Goal: Information Seeking & Learning: Learn about a topic

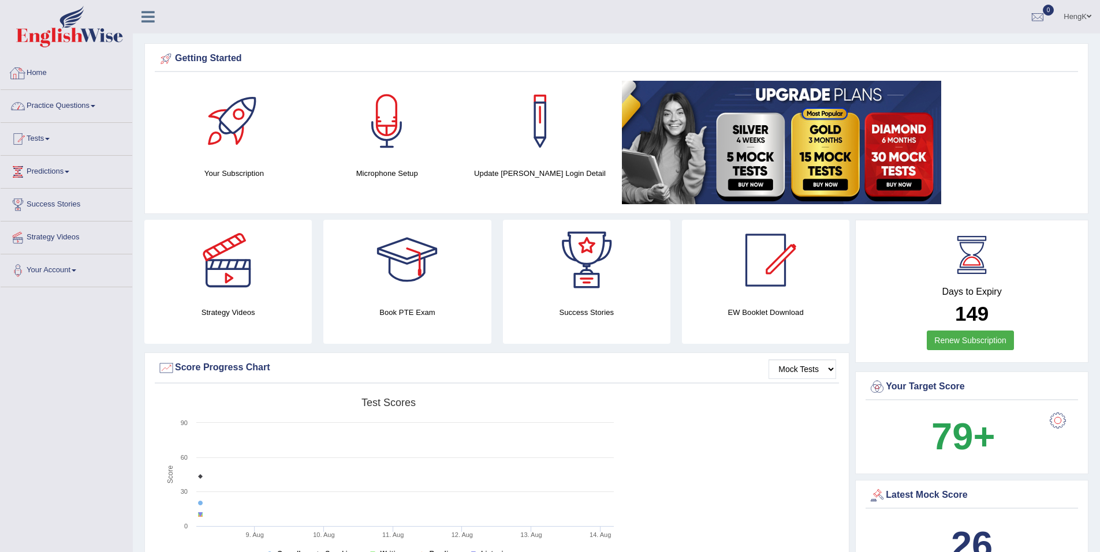
click at [66, 107] on link "Practice Questions" at bounding box center [67, 104] width 132 height 29
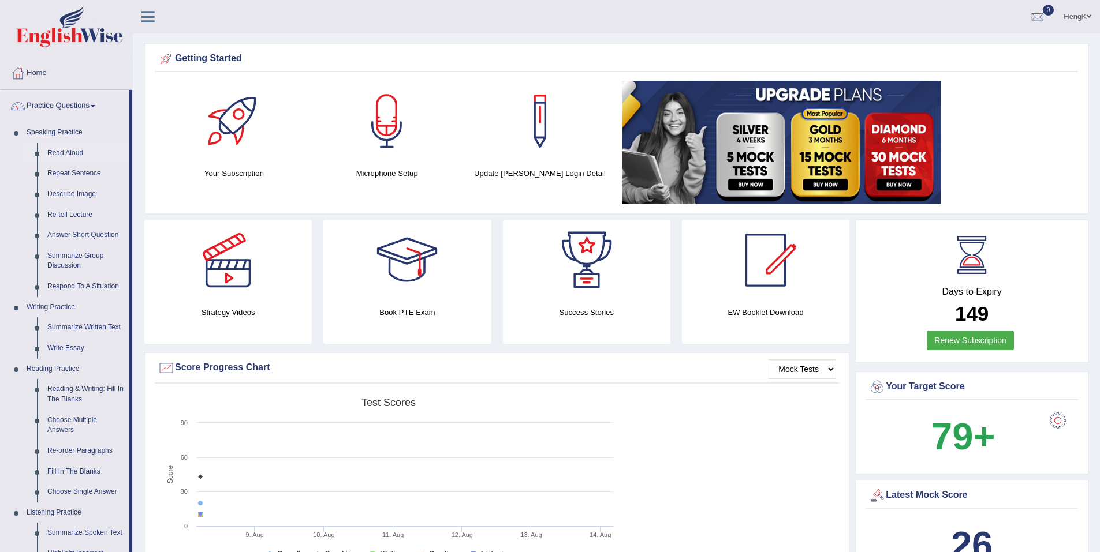
click at [73, 154] on link "Read Aloud" at bounding box center [85, 153] width 87 height 21
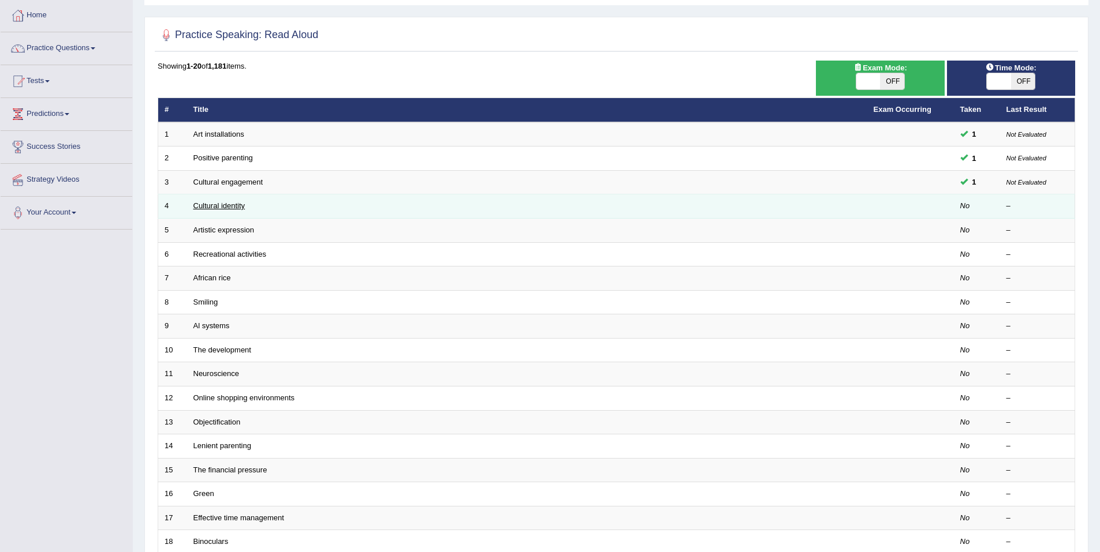
click at [209, 208] on link "Cultural identity" at bounding box center [219, 205] width 52 height 9
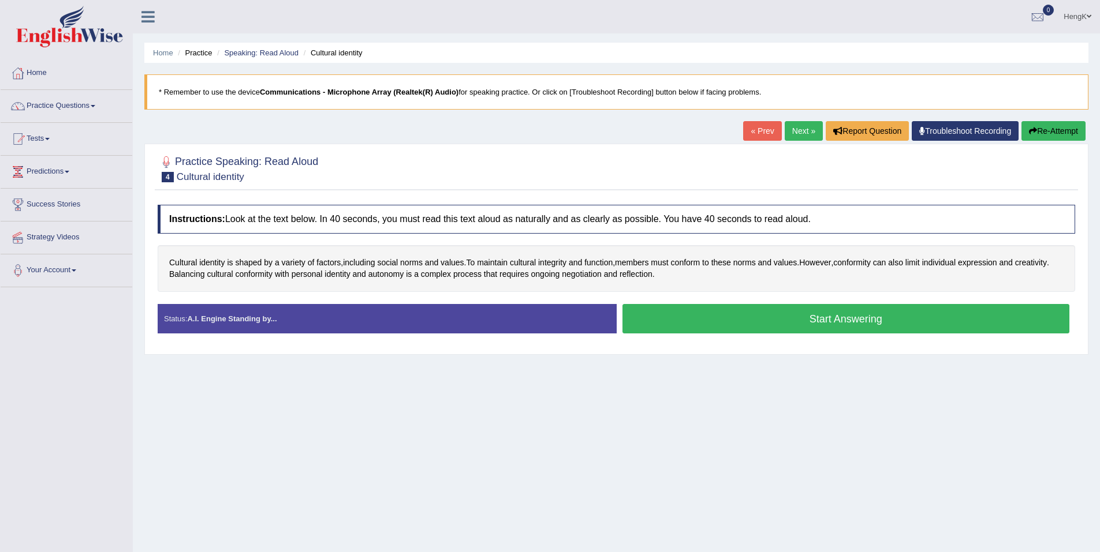
click at [277, 57] on link "Speaking: Read Aloud" at bounding box center [261, 52] width 74 height 9
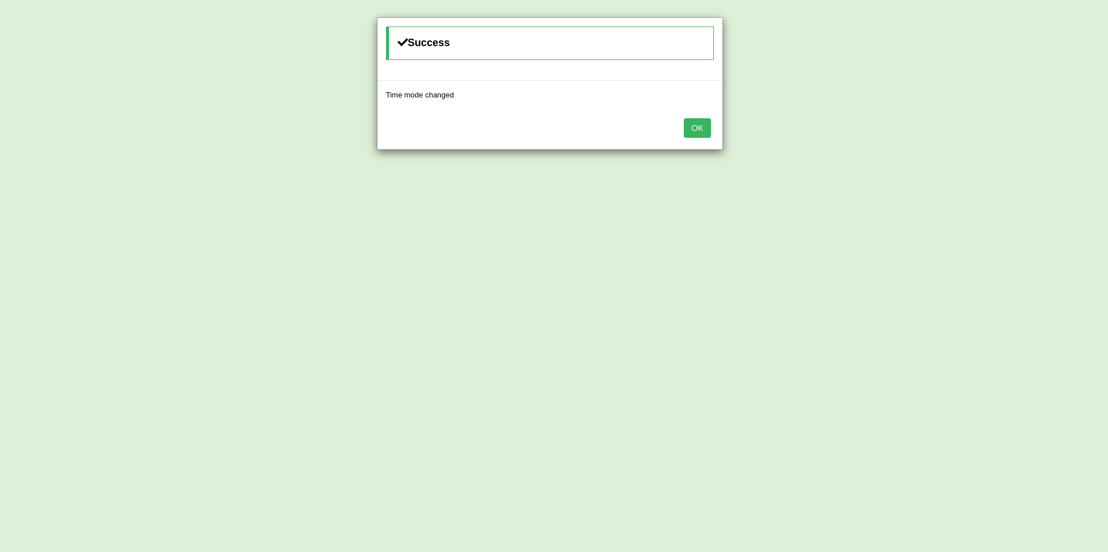
click at [710, 133] on button "OK" at bounding box center [697, 128] width 27 height 20
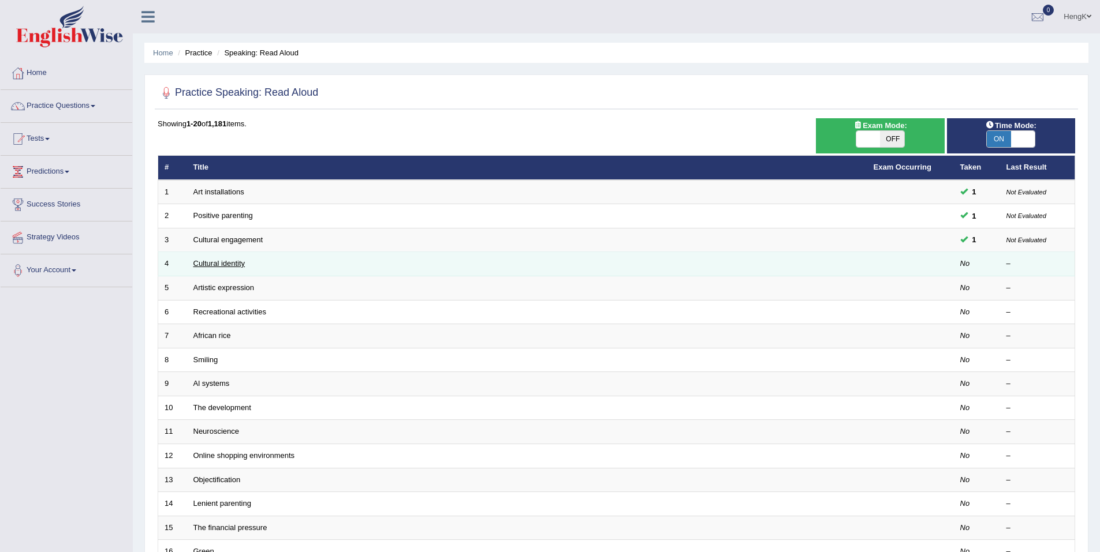
click at [233, 262] on link "Cultural identity" at bounding box center [219, 263] width 52 height 9
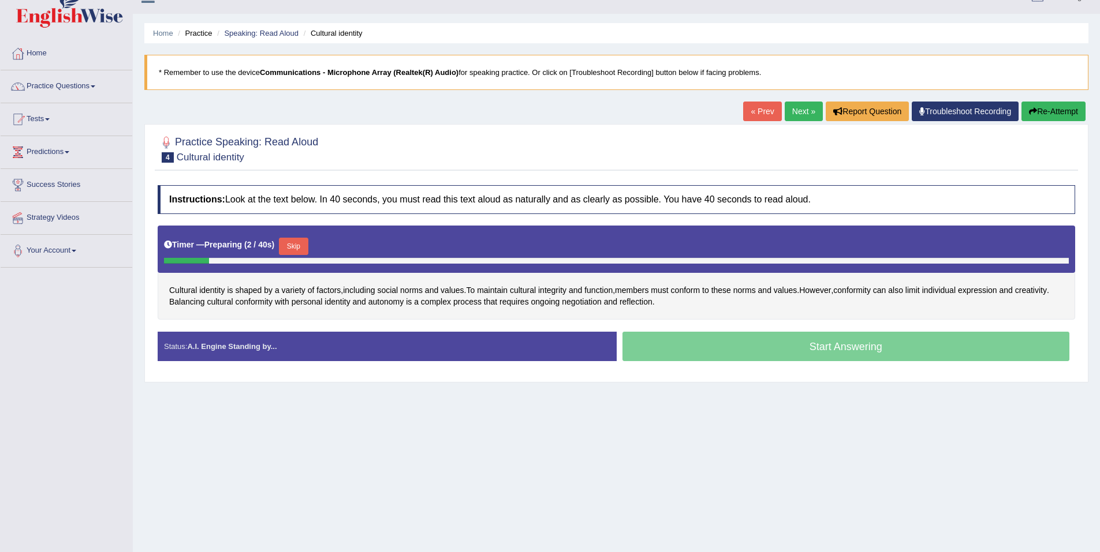
scroll to position [54, 0]
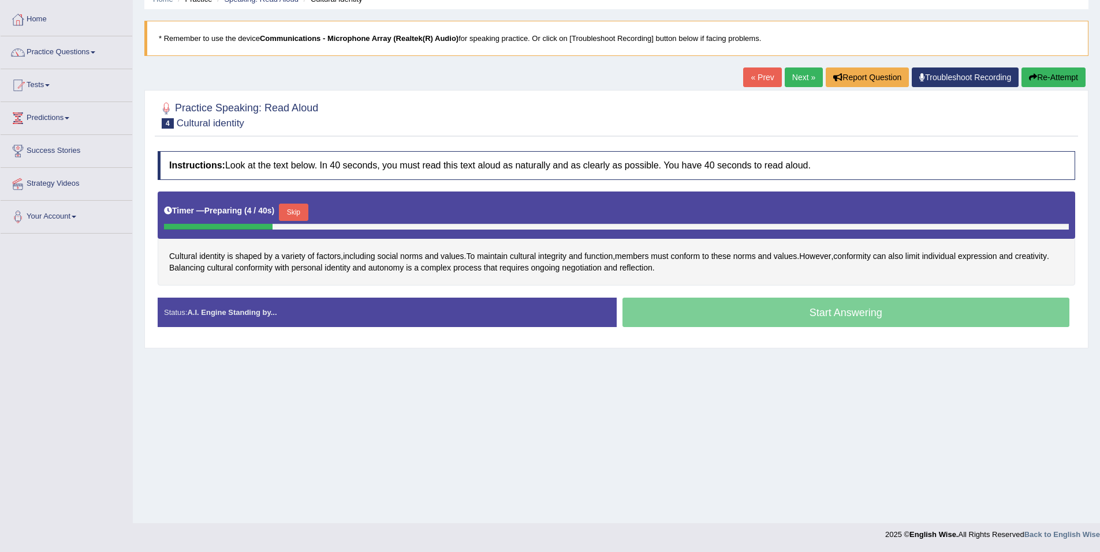
drag, startPoint x: 287, startPoint y: 208, endPoint x: 350, endPoint y: 240, distance: 70.7
click at [287, 208] on button "Skip" at bounding box center [293, 212] width 29 height 17
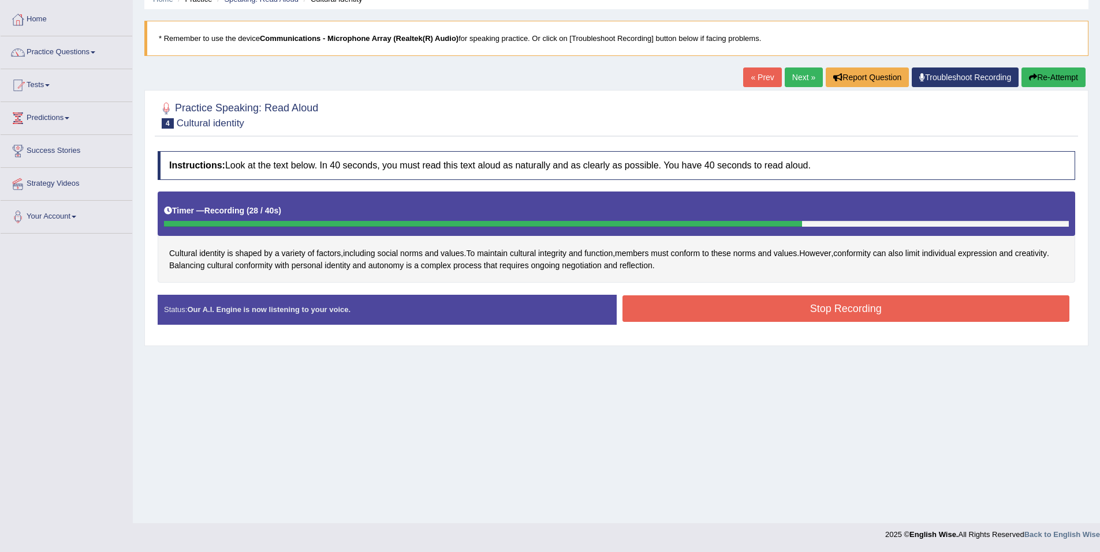
click at [823, 308] on button "Stop Recording" at bounding box center [845, 309] width 447 height 27
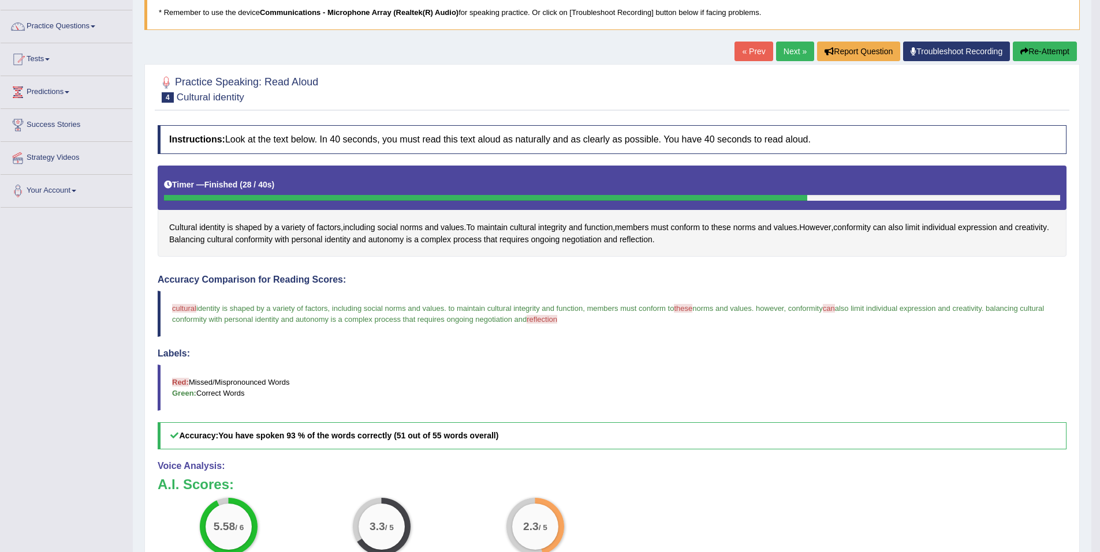
scroll to position [65, 0]
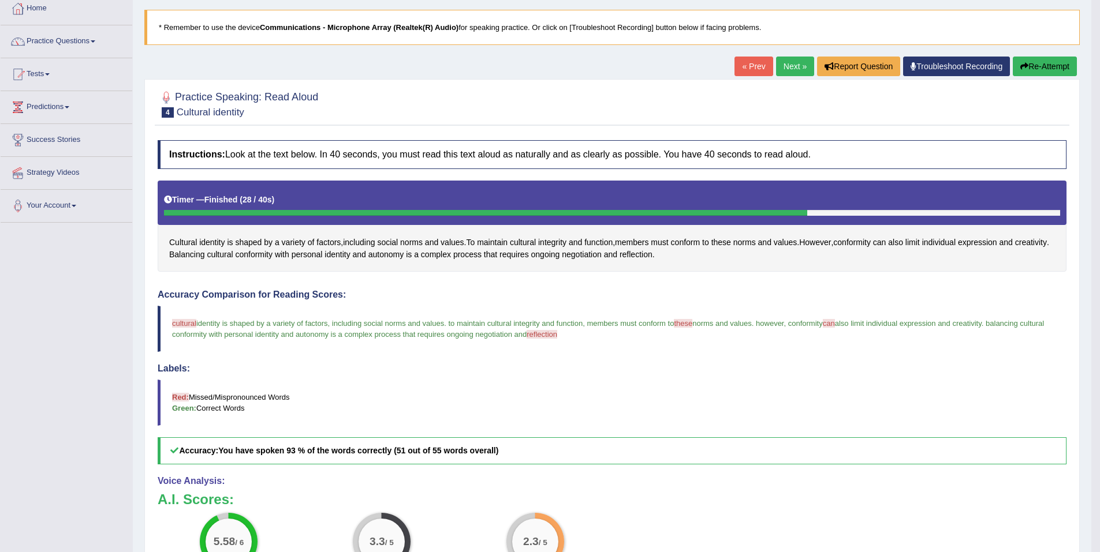
click at [785, 66] on link "Next »" at bounding box center [795, 67] width 38 height 20
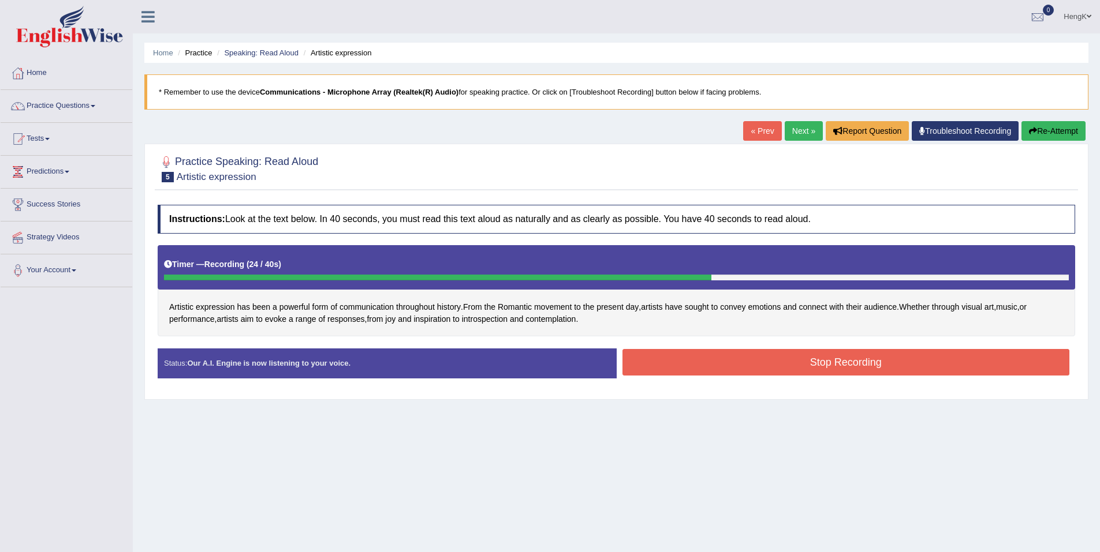
drag, startPoint x: 845, startPoint y: 367, endPoint x: 842, endPoint y: 383, distance: 16.9
click at [845, 367] on button "Stop Recording" at bounding box center [845, 362] width 447 height 27
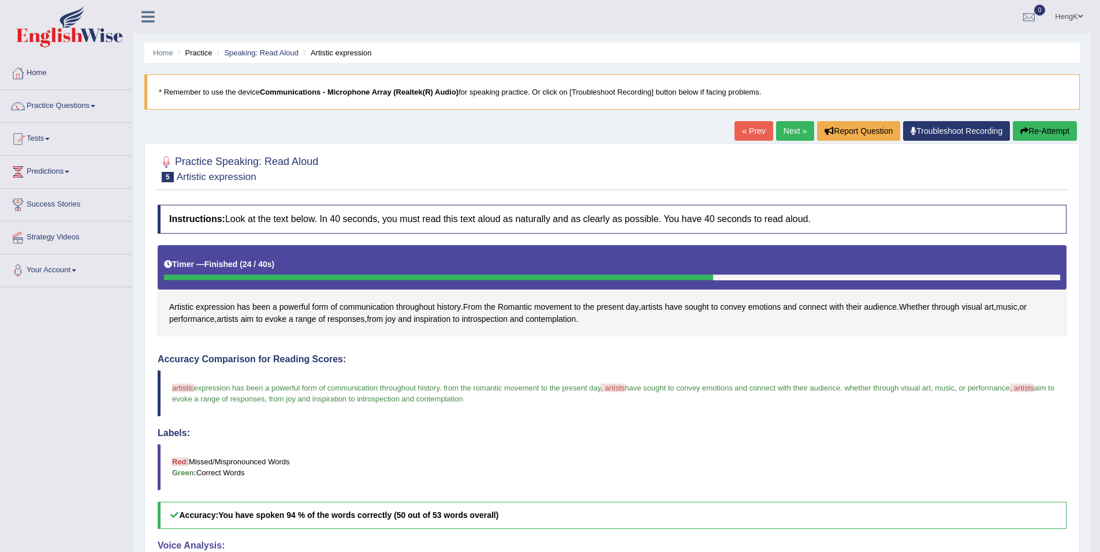
click at [796, 133] on link "Next »" at bounding box center [795, 131] width 38 height 20
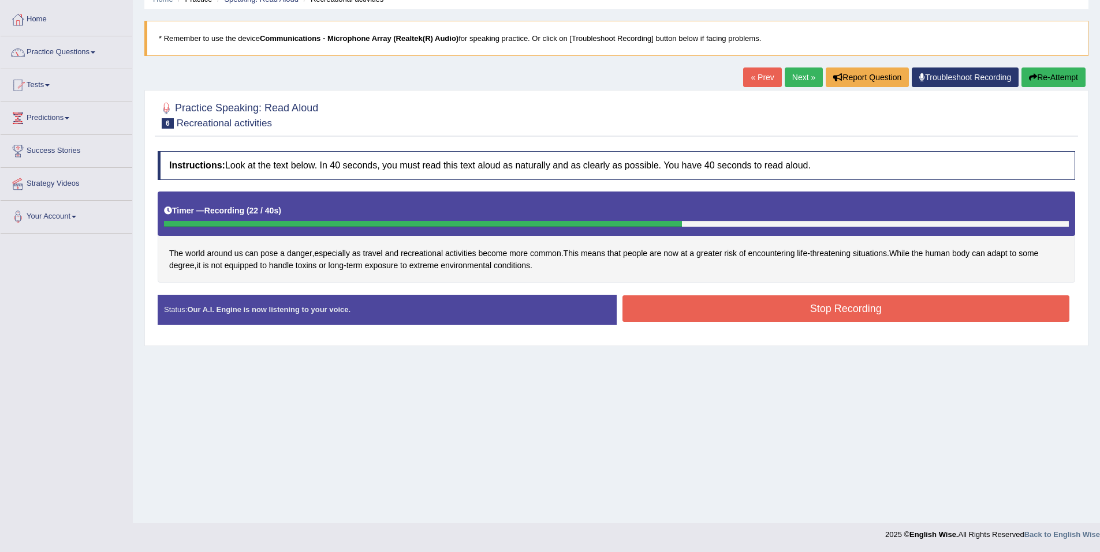
click at [850, 317] on button "Stop Recording" at bounding box center [845, 309] width 447 height 27
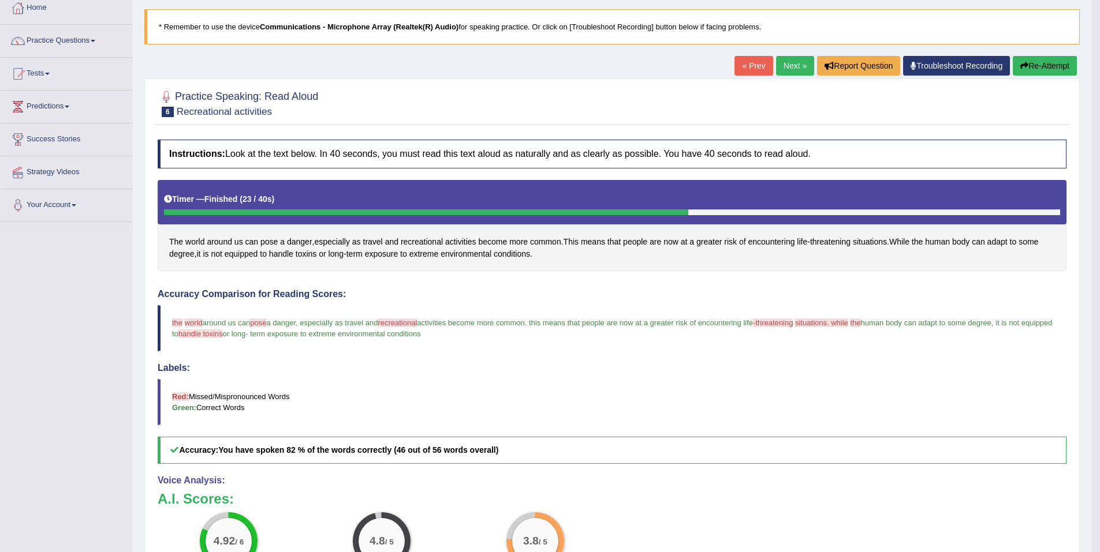
scroll to position [65, 0]
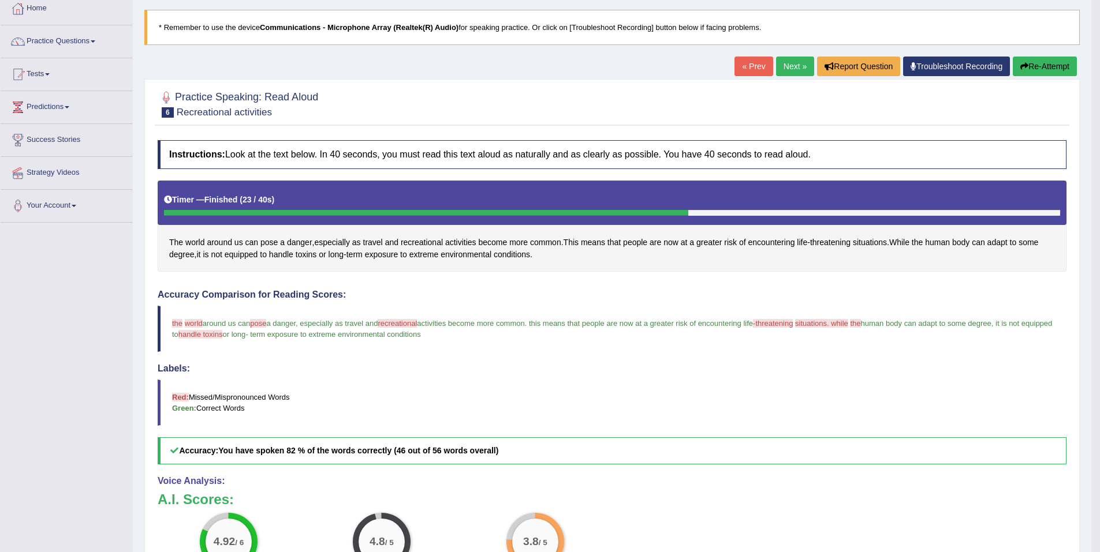
click at [797, 65] on link "Next »" at bounding box center [795, 67] width 38 height 20
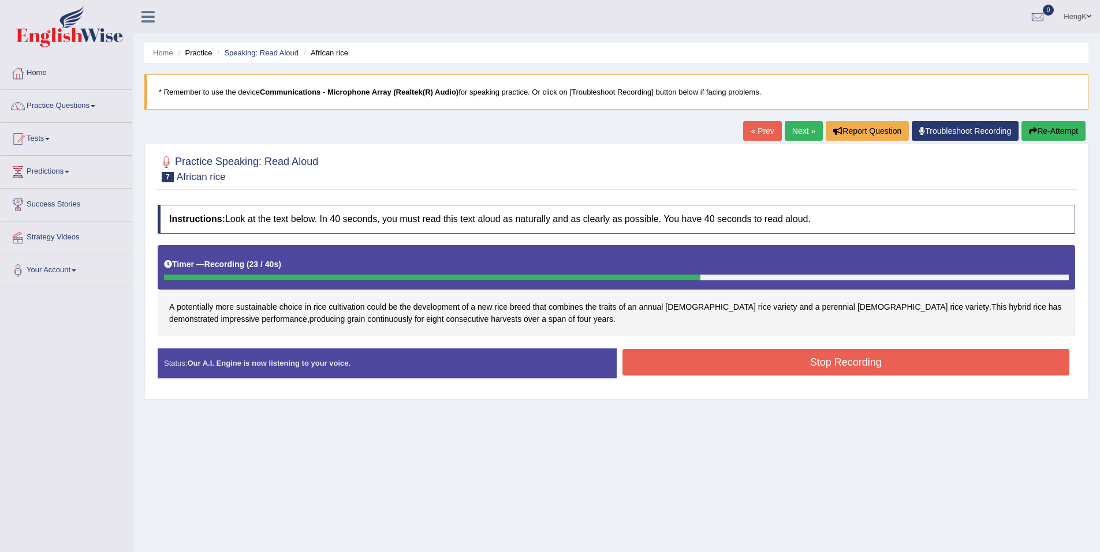
click at [847, 363] on button "Stop Recording" at bounding box center [845, 362] width 447 height 27
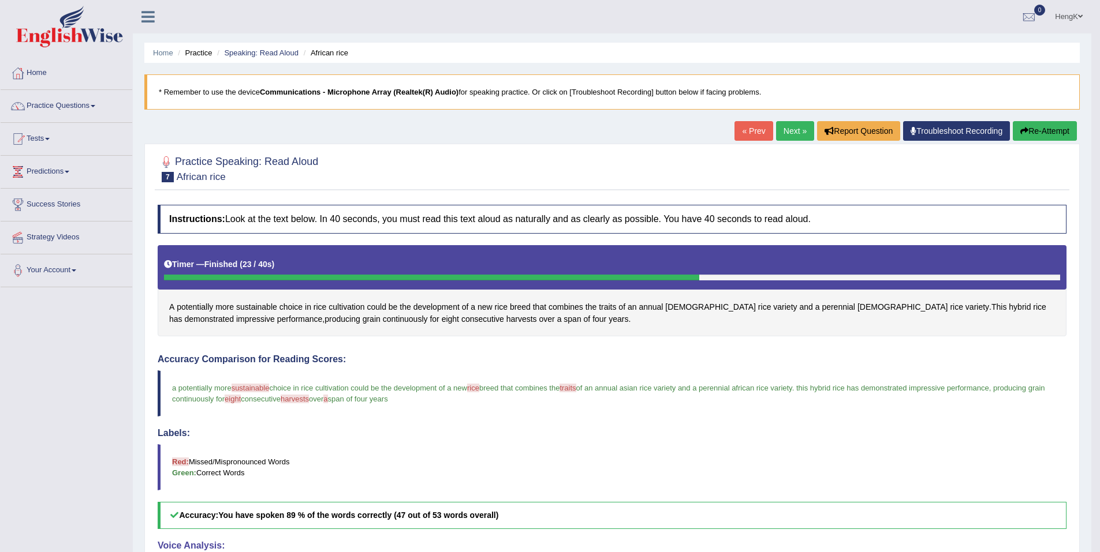
drag, startPoint x: 793, startPoint y: 134, endPoint x: 793, endPoint y: 151, distance: 17.3
click at [793, 134] on link "Next »" at bounding box center [795, 131] width 38 height 20
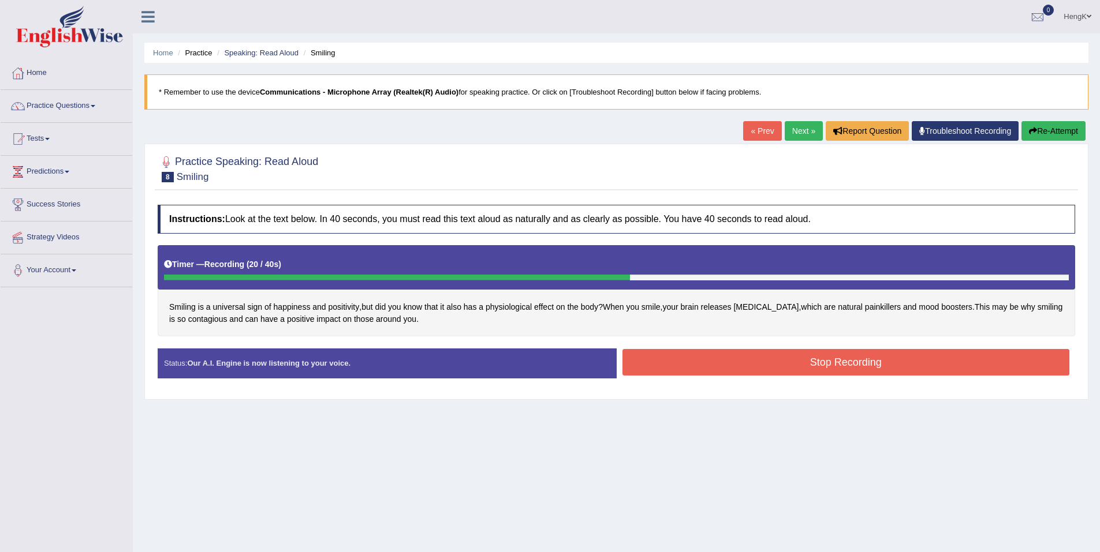
click at [860, 363] on button "Stop Recording" at bounding box center [845, 362] width 447 height 27
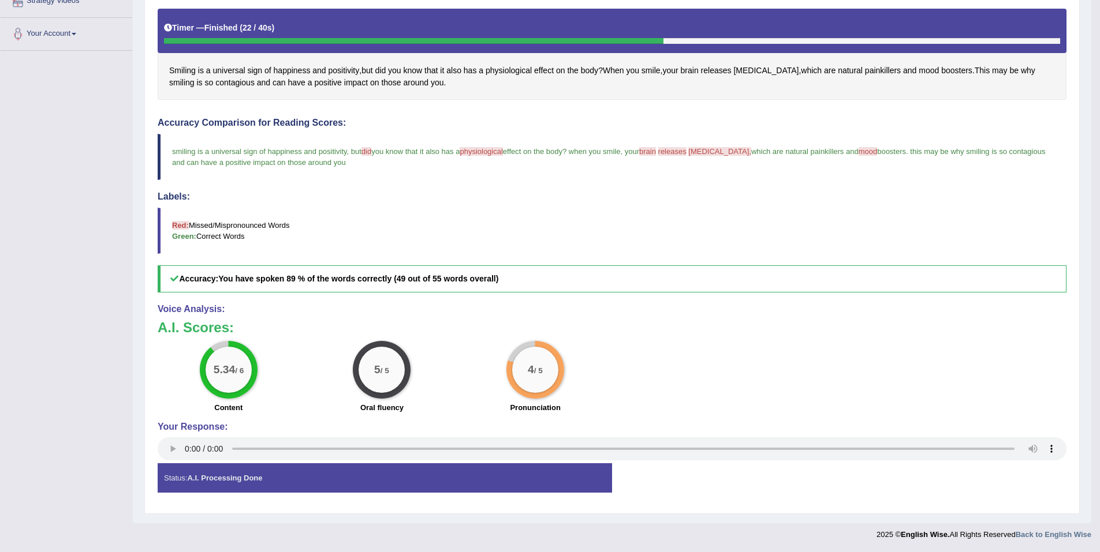
scroll to position [65, 0]
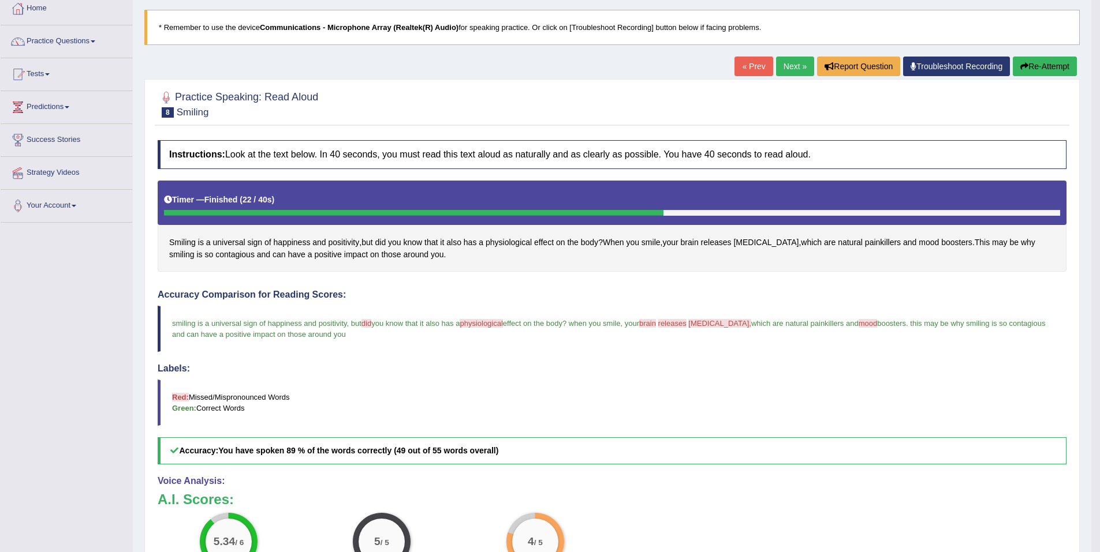
click at [794, 73] on link "Next »" at bounding box center [795, 67] width 38 height 20
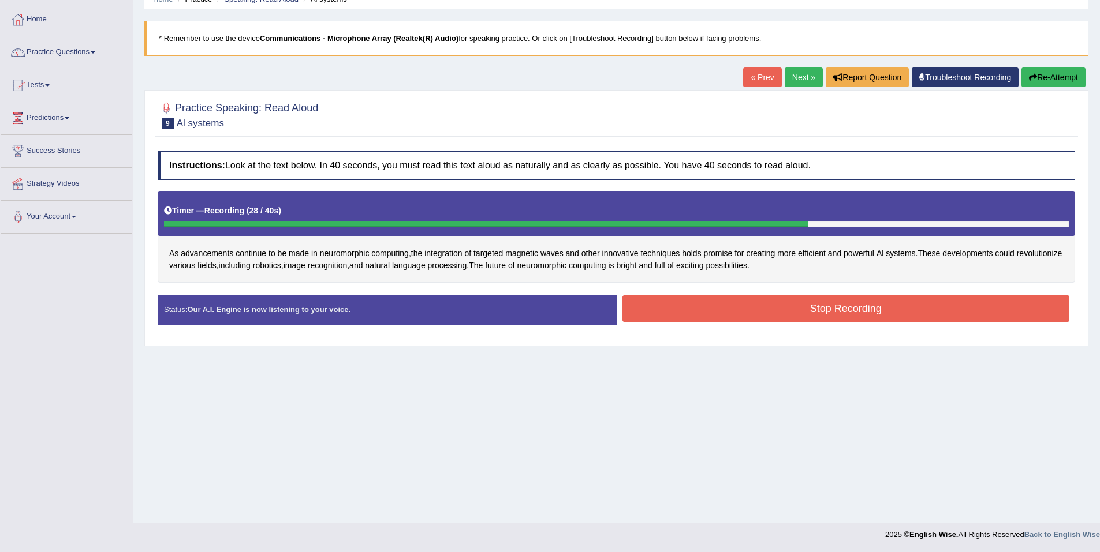
click at [835, 318] on button "Stop Recording" at bounding box center [845, 309] width 447 height 27
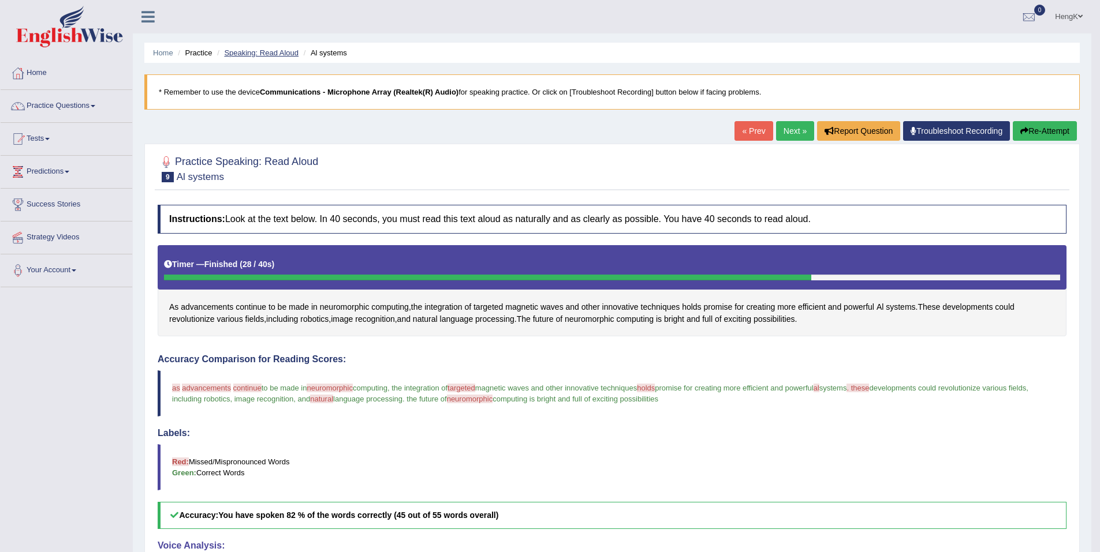
click at [268, 57] on link "Speaking: Read Aloud" at bounding box center [261, 52] width 74 height 9
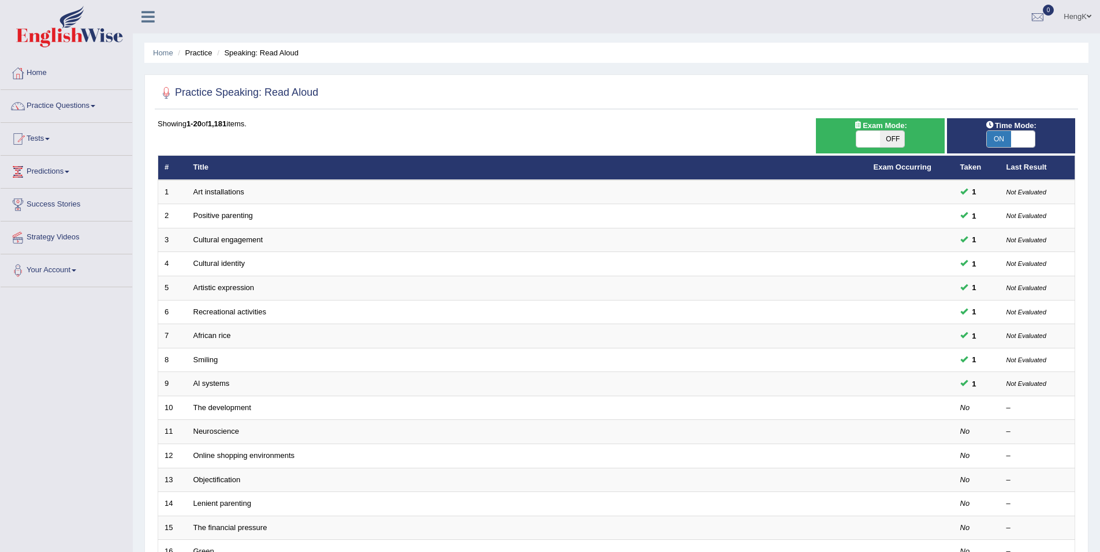
click at [204, 54] on li "Practice" at bounding box center [193, 52] width 37 height 11
click at [259, 55] on li "Speaking: Read Aloud" at bounding box center [256, 52] width 84 height 11
click at [212, 54] on li "Practice" at bounding box center [193, 52] width 37 height 11
click at [91, 109] on link "Practice Questions" at bounding box center [67, 104] width 132 height 29
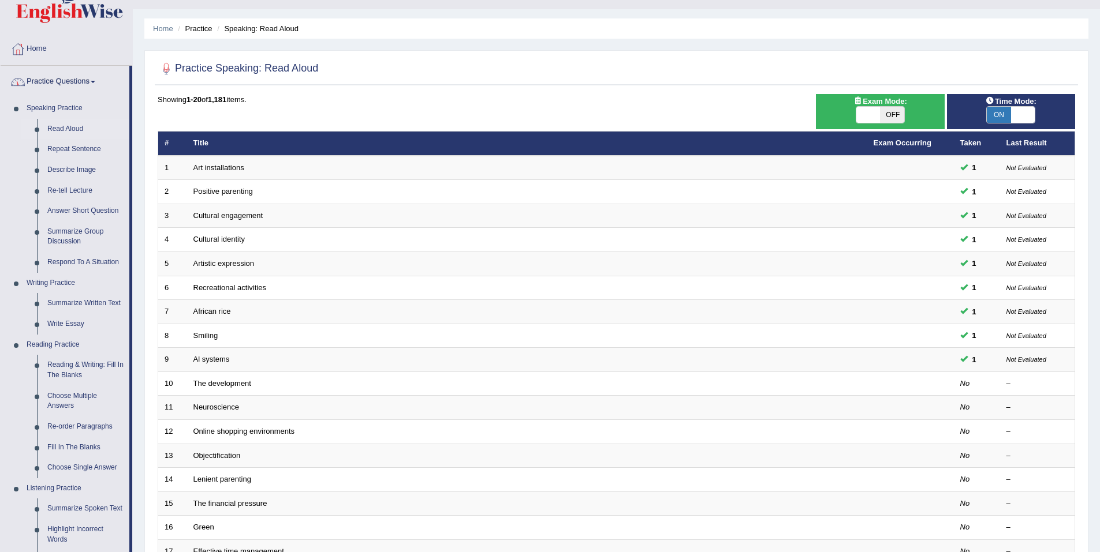
scroll to position [58, 0]
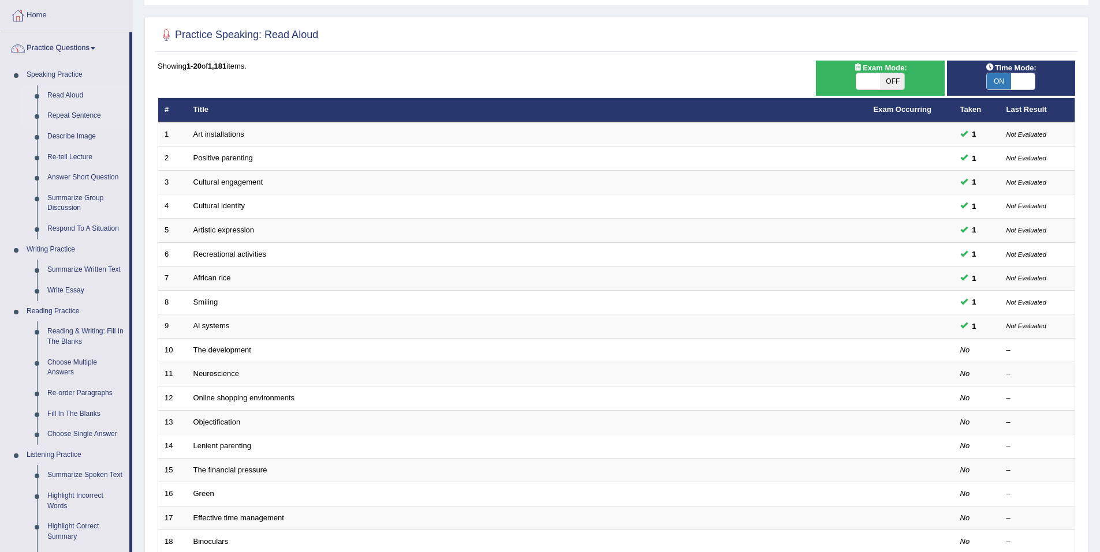
click at [95, 115] on link "Repeat Sentence" at bounding box center [85, 116] width 87 height 21
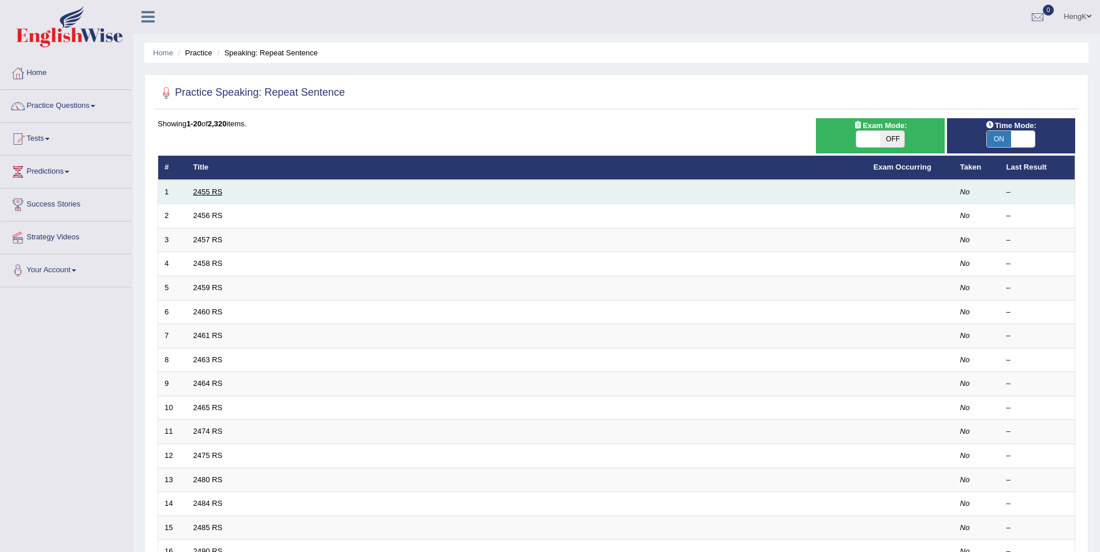
click at [212, 192] on link "2455 RS" at bounding box center [207, 192] width 29 height 9
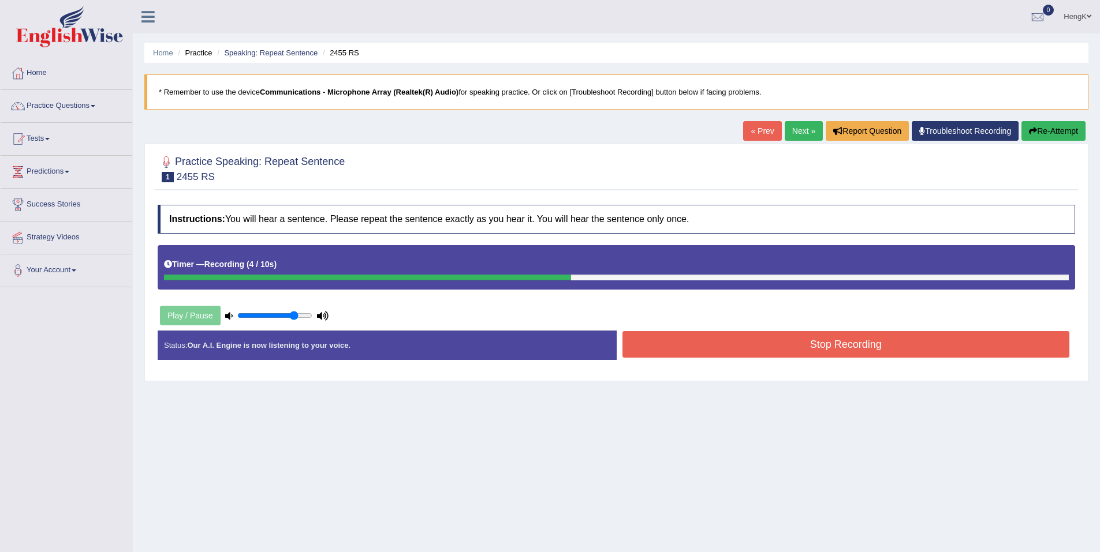
click at [839, 347] on button "Stop Recording" at bounding box center [845, 344] width 447 height 27
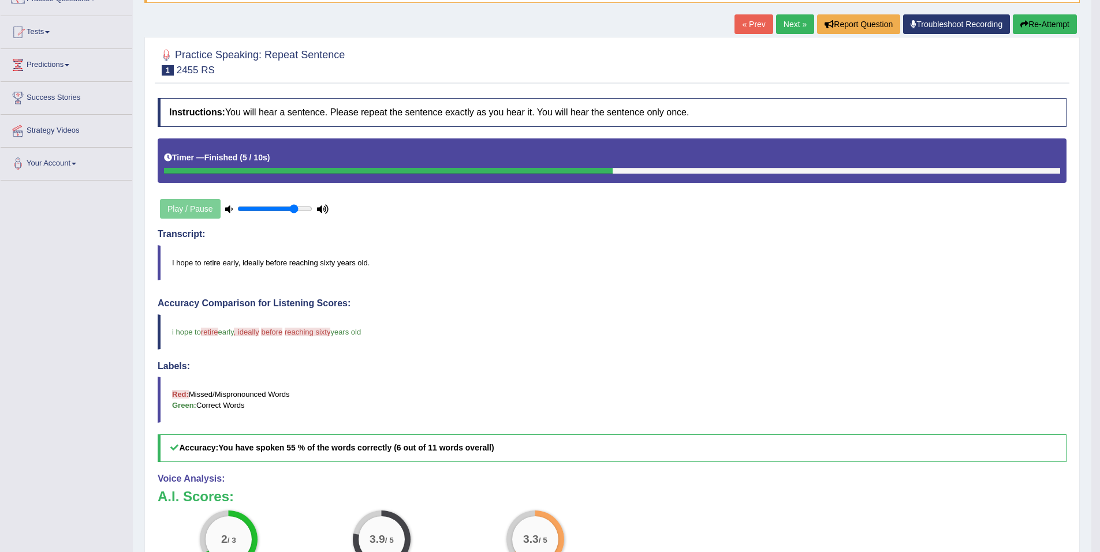
scroll to position [104, 0]
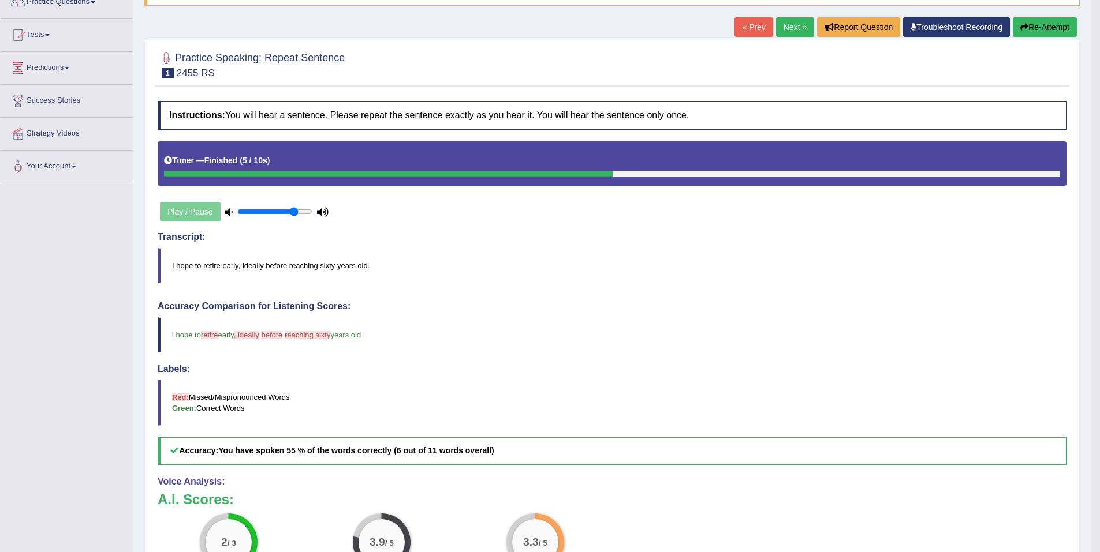
click at [789, 24] on link "Next »" at bounding box center [795, 27] width 38 height 20
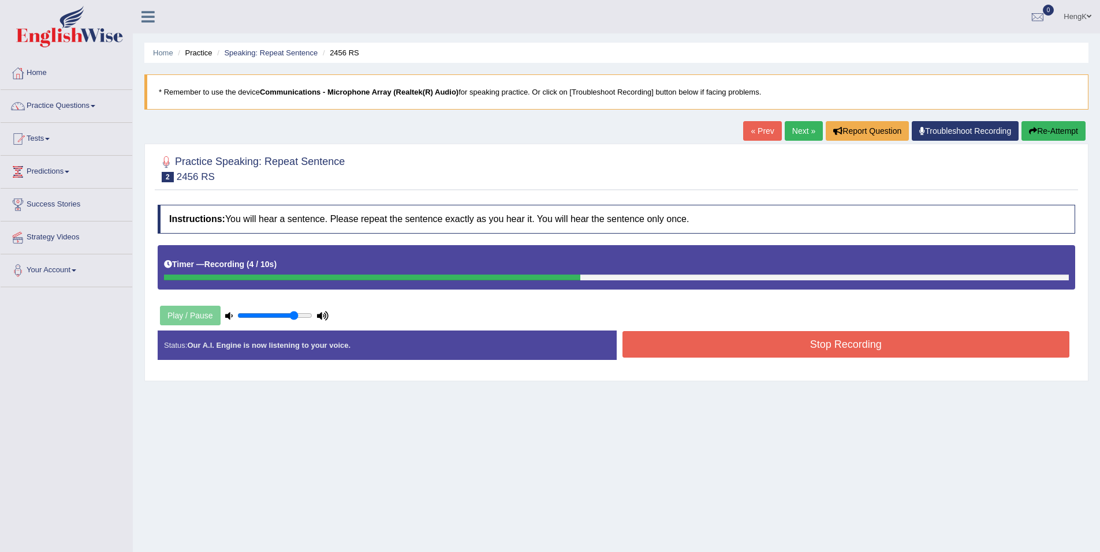
click at [857, 340] on button "Stop Recording" at bounding box center [845, 344] width 447 height 27
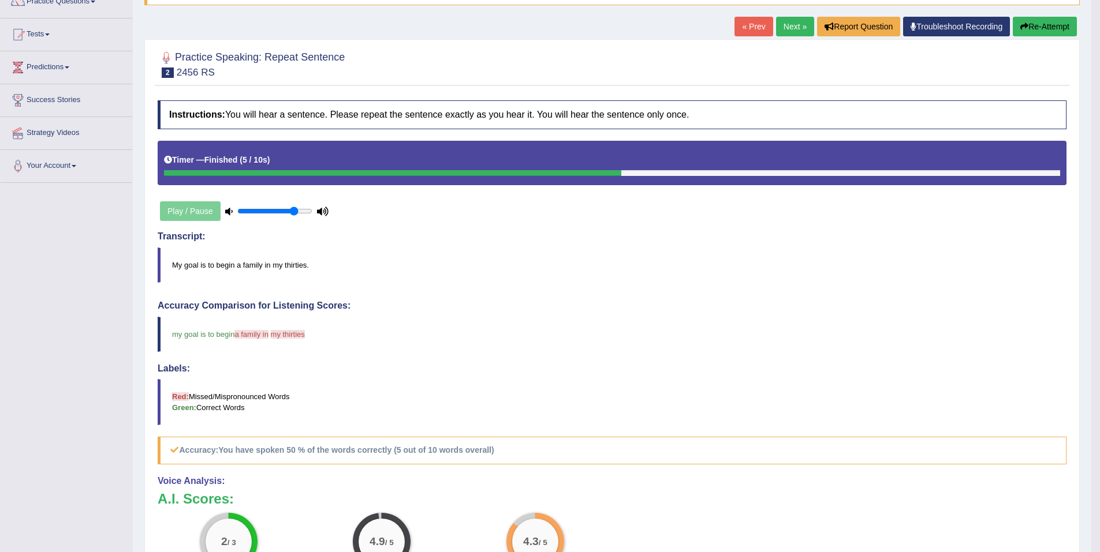
scroll to position [104, 0]
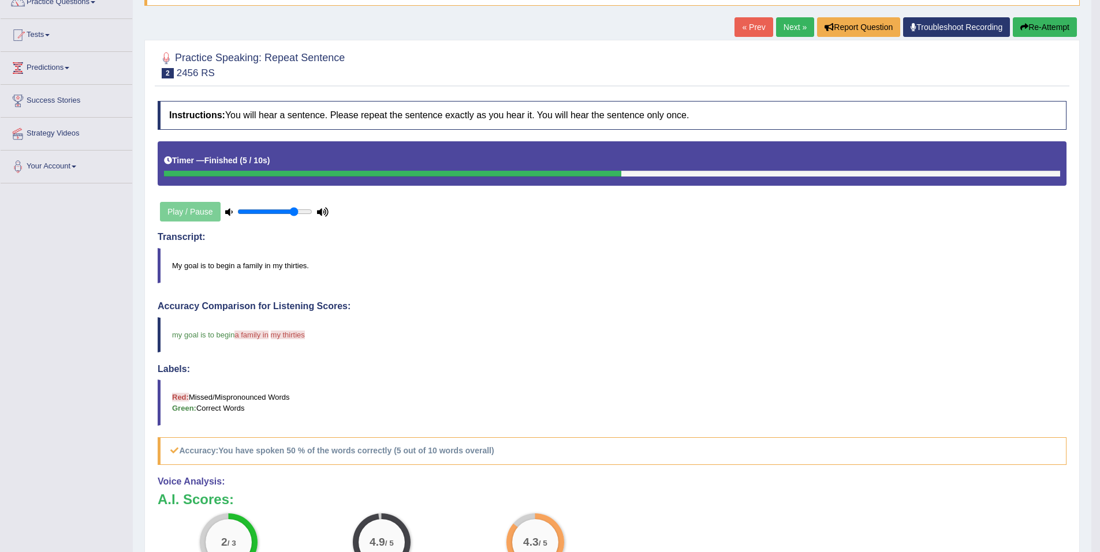
click at [796, 29] on link "Next »" at bounding box center [795, 27] width 38 height 20
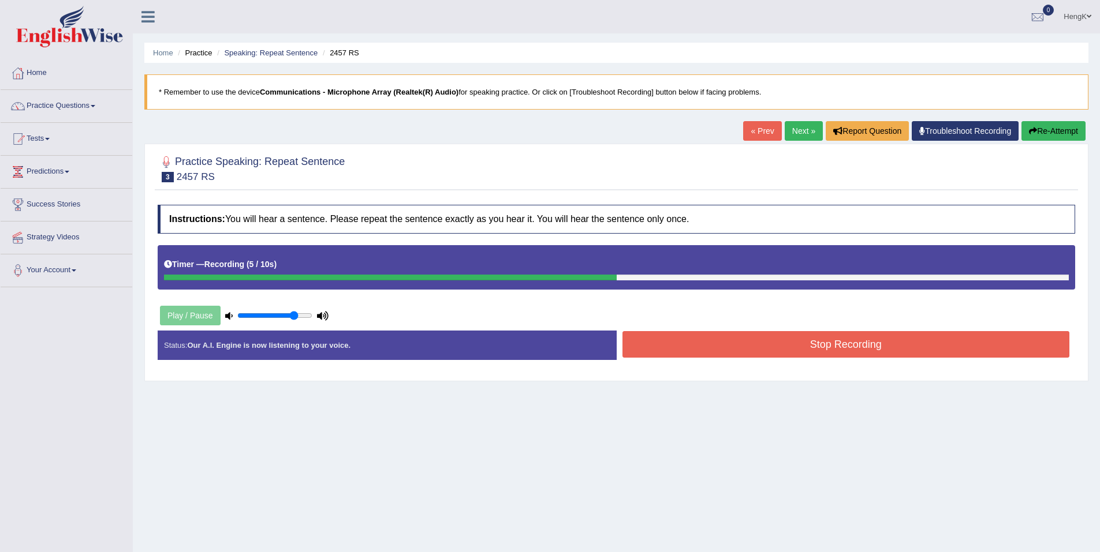
click at [834, 339] on button "Stop Recording" at bounding box center [845, 344] width 447 height 27
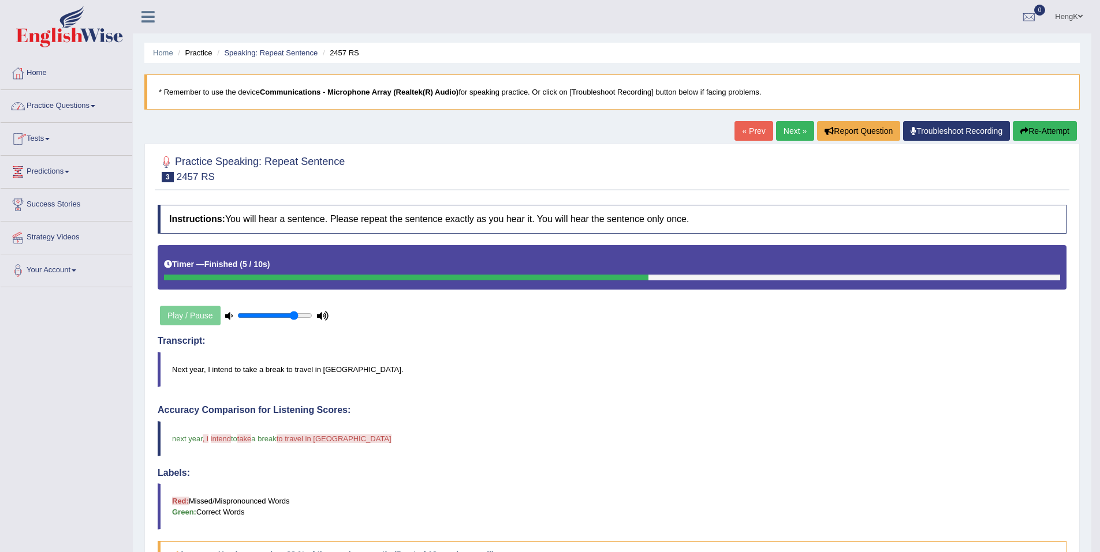
drag, startPoint x: 798, startPoint y: 130, endPoint x: 793, endPoint y: 134, distance: 6.2
click at [800, 132] on link "Next »" at bounding box center [795, 131] width 38 height 20
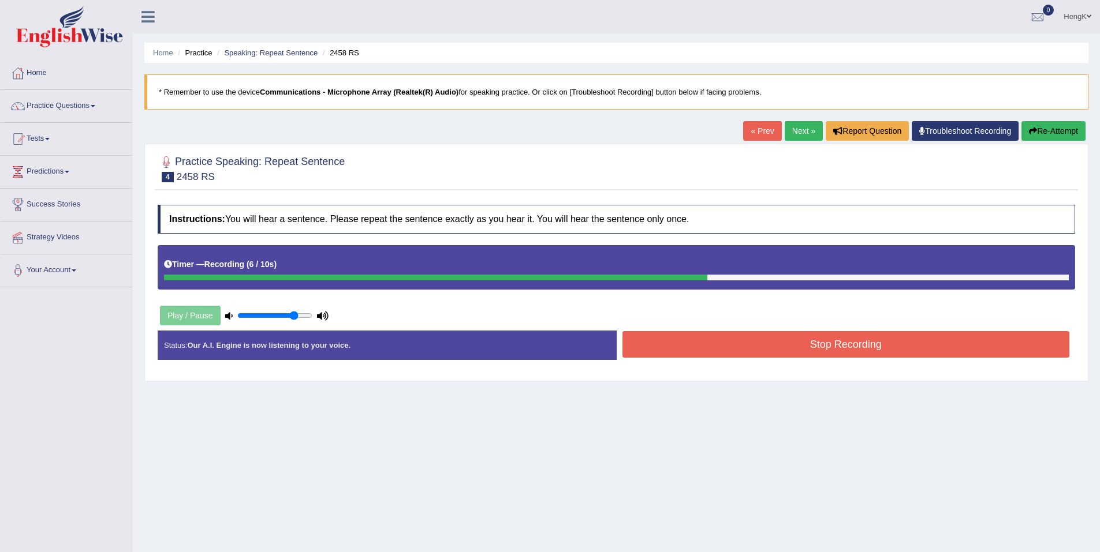
click at [858, 348] on button "Stop Recording" at bounding box center [845, 344] width 447 height 27
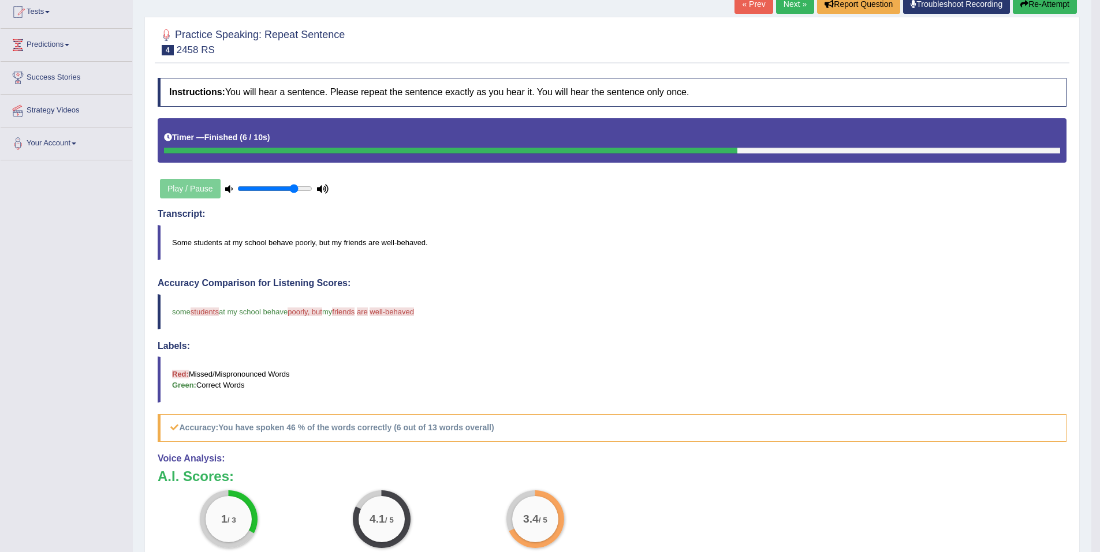
scroll to position [58, 0]
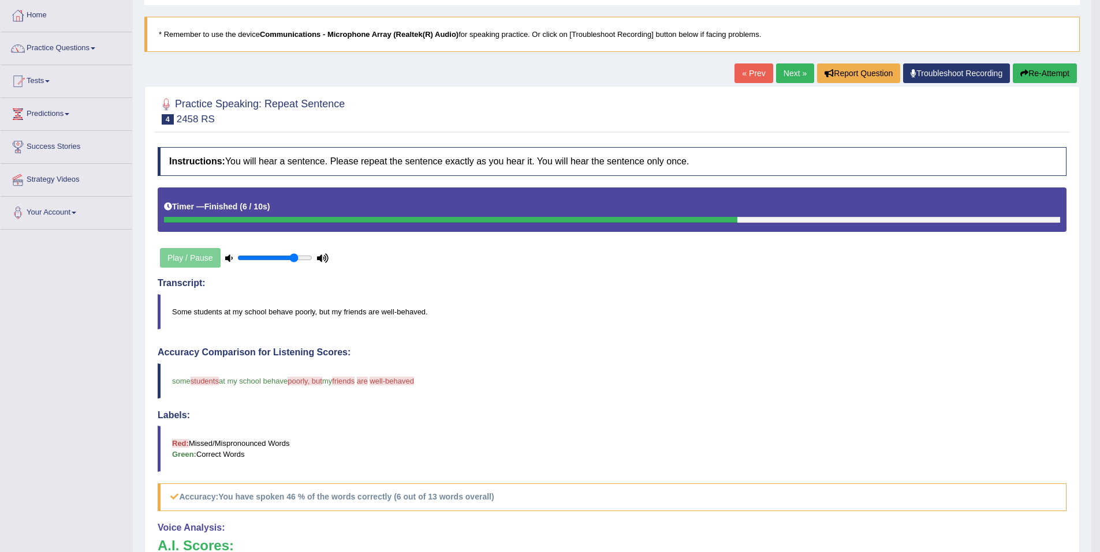
drag, startPoint x: 1056, startPoint y: 76, endPoint x: 960, endPoint y: 176, distance: 138.8
click at [1056, 76] on button "Re-Attempt" at bounding box center [1045, 74] width 64 height 20
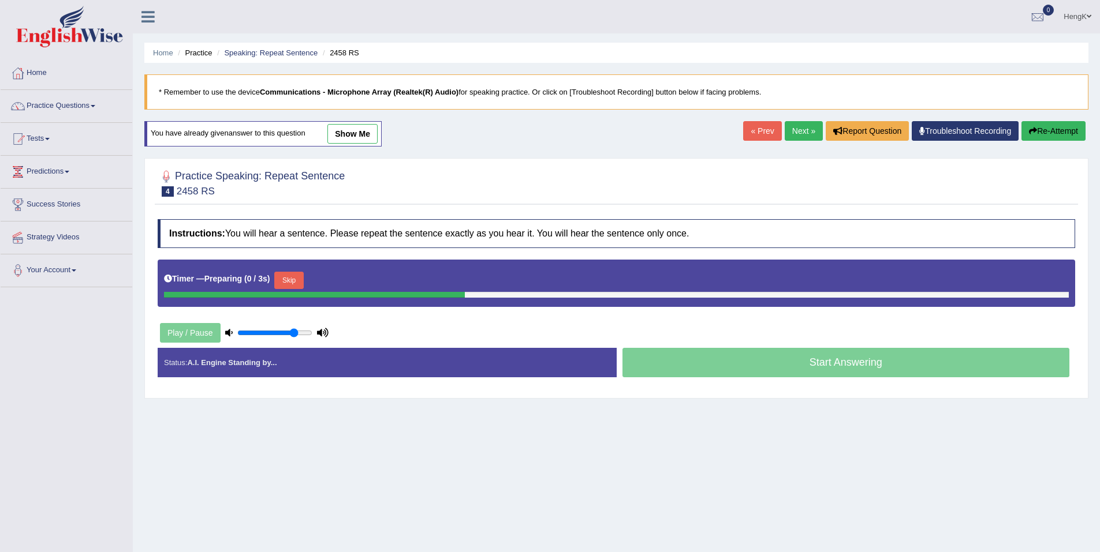
scroll to position [54, 0]
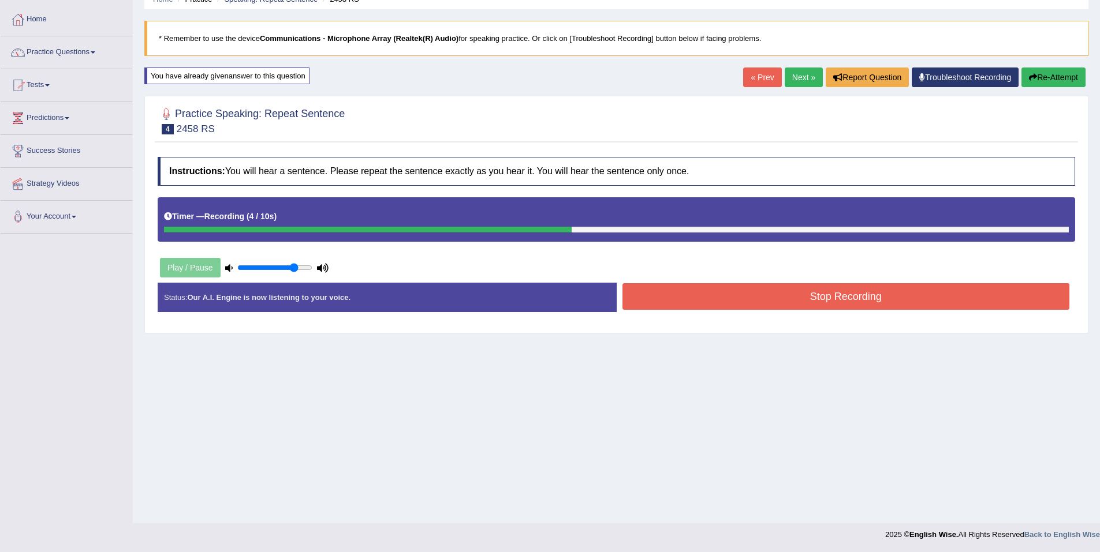
click at [860, 304] on button "Stop Recording" at bounding box center [845, 296] width 447 height 27
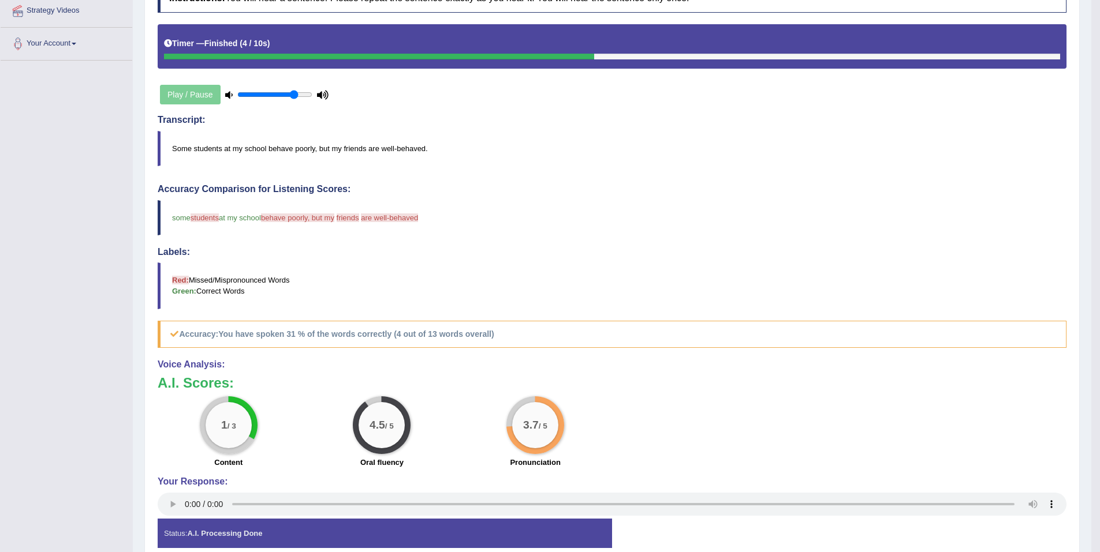
scroll to position [0, 0]
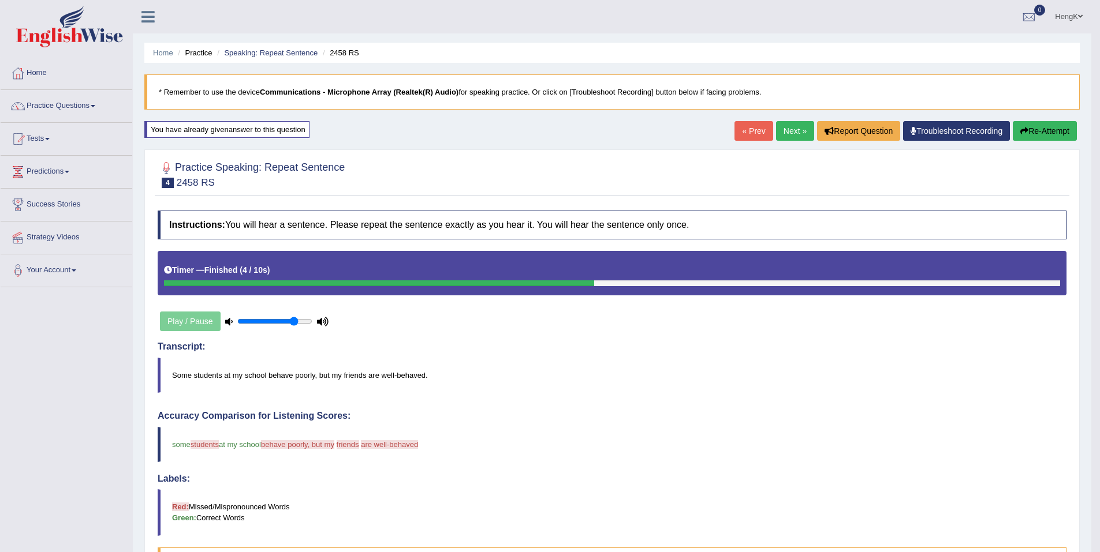
click at [802, 137] on link "Next »" at bounding box center [795, 131] width 38 height 20
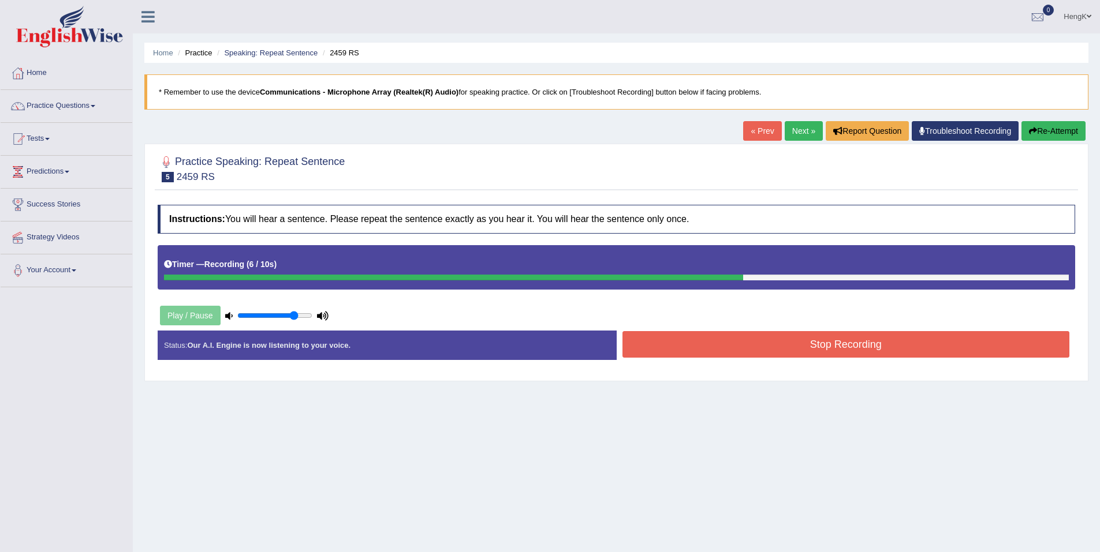
click at [856, 346] on button "Stop Recording" at bounding box center [845, 344] width 447 height 27
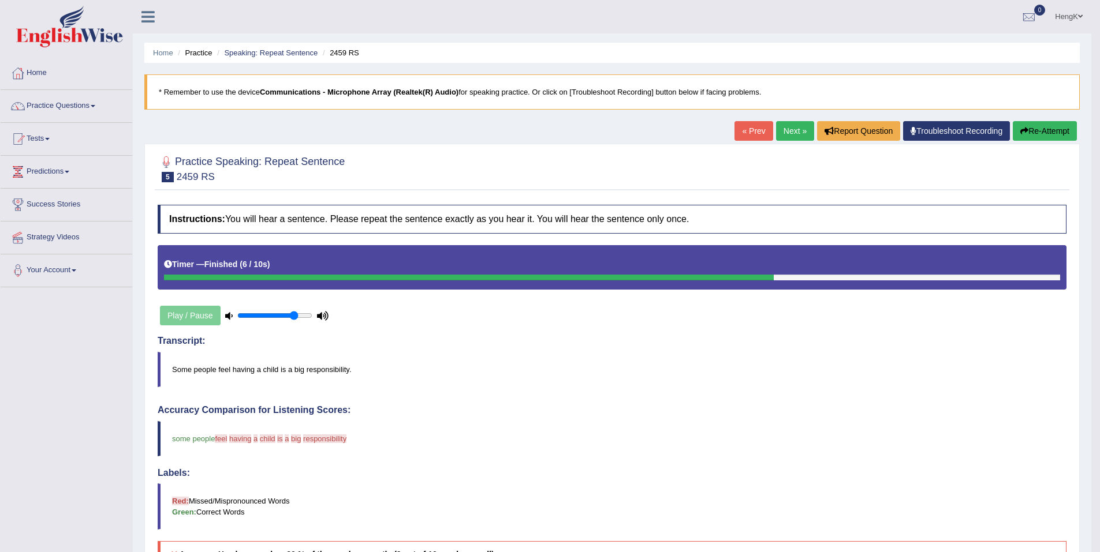
click at [1041, 133] on button "Re-Attempt" at bounding box center [1045, 131] width 64 height 20
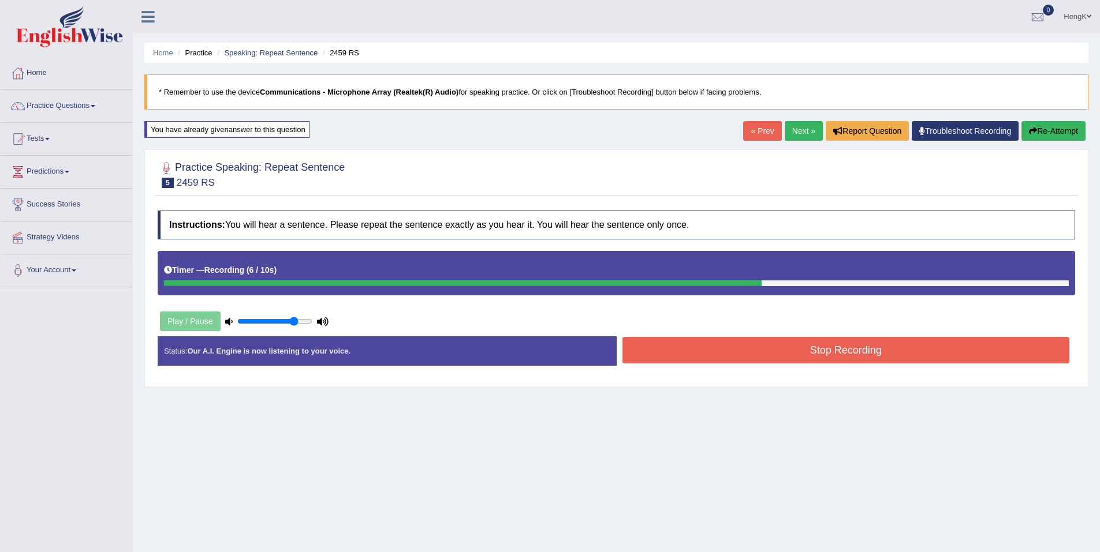
click at [828, 348] on button "Stop Recording" at bounding box center [845, 350] width 447 height 27
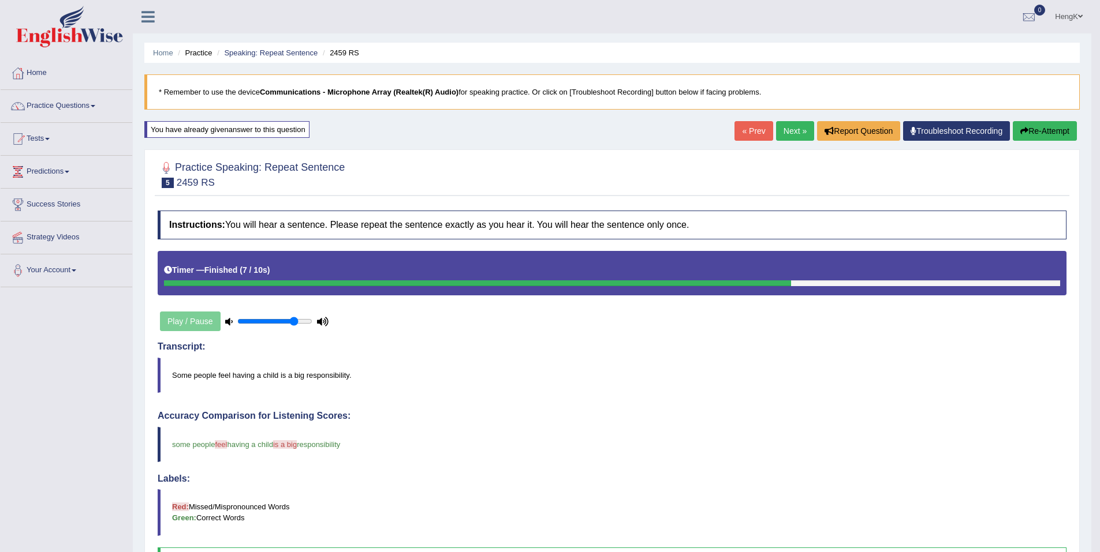
click at [1053, 132] on button "Re-Attempt" at bounding box center [1045, 131] width 64 height 20
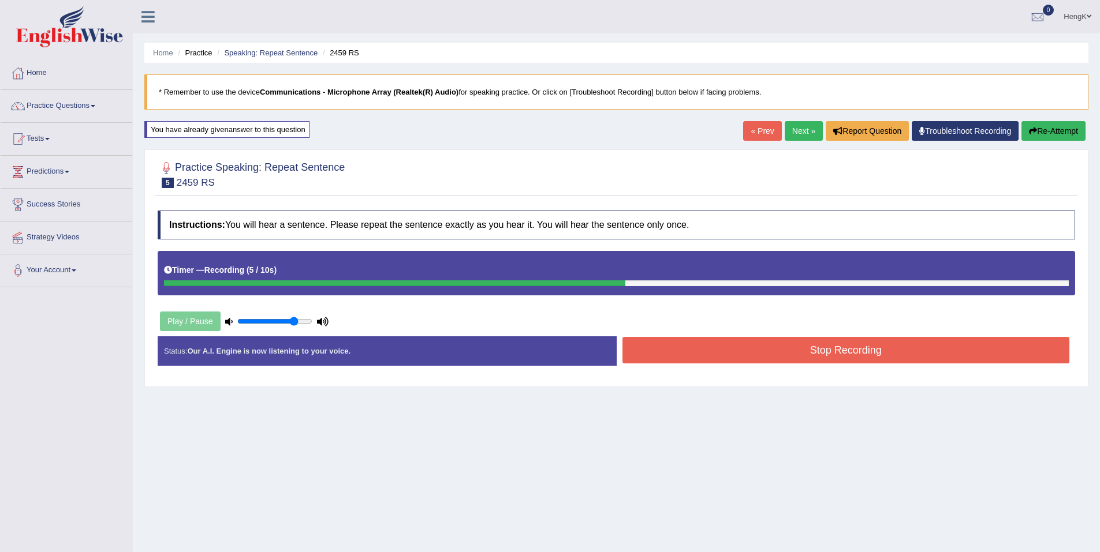
drag, startPoint x: 864, startPoint y: 337, endPoint x: 863, endPoint y: 346, distance: 9.8
click at [863, 338] on div "Instructions: You will hear a sentence. Please repeat the sentence exactly as y…" at bounding box center [616, 293] width 923 height 176
click at [863, 348] on button "Stop Recording" at bounding box center [845, 350] width 447 height 27
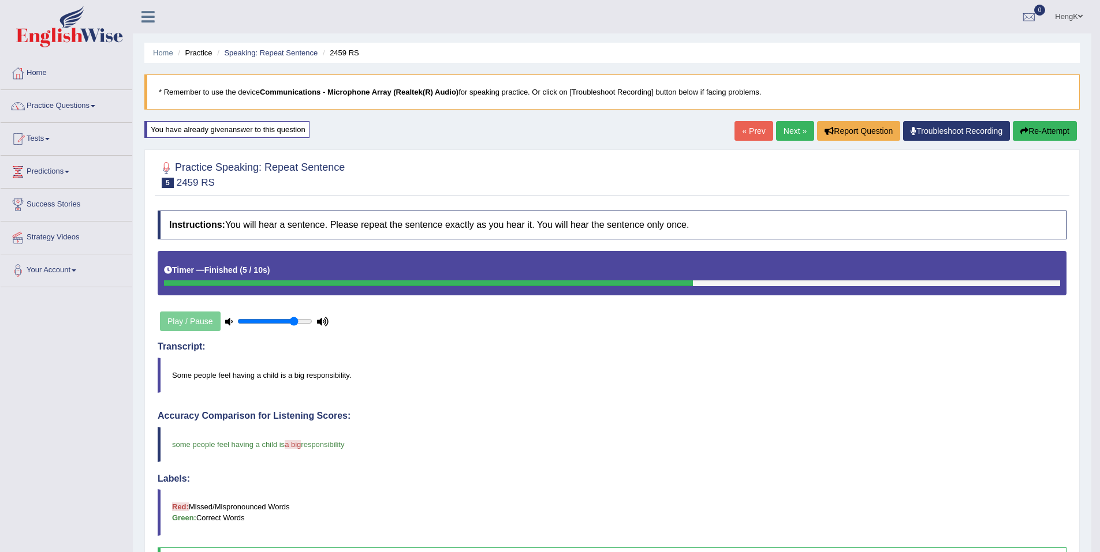
click at [789, 132] on link "Next »" at bounding box center [795, 131] width 38 height 20
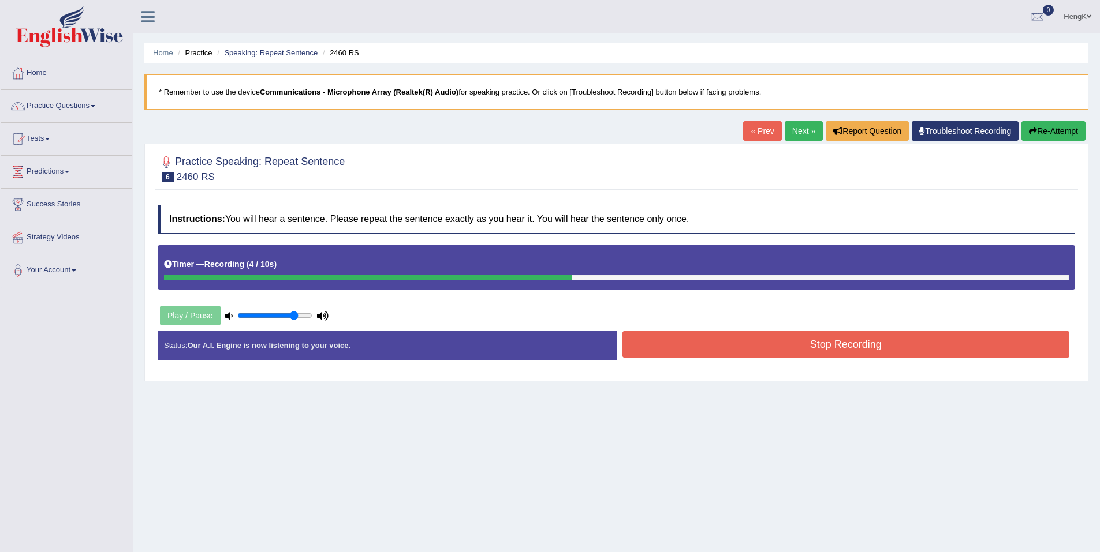
click at [865, 351] on button "Stop Recording" at bounding box center [845, 344] width 447 height 27
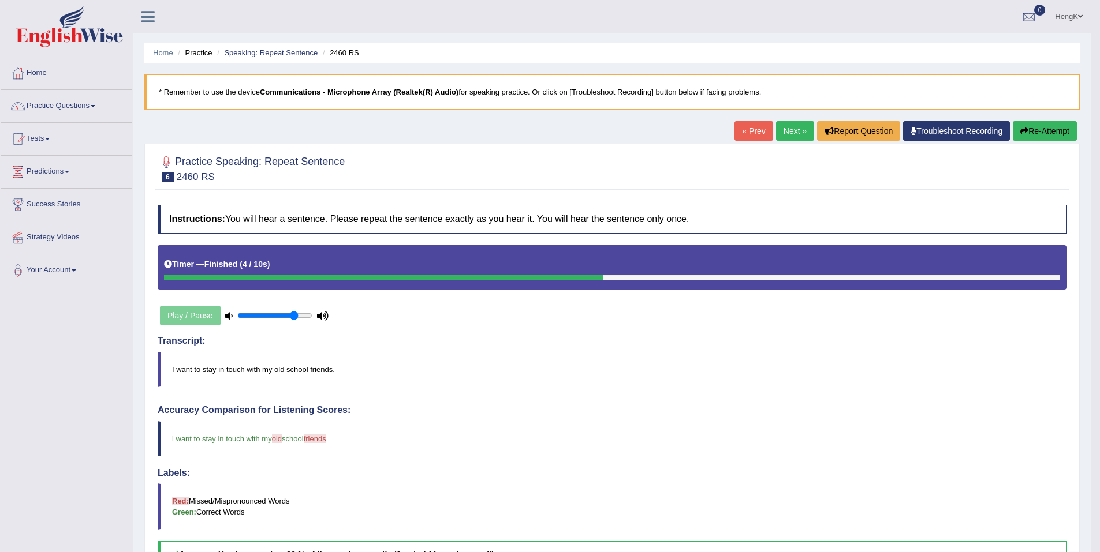
click at [800, 136] on link "Next »" at bounding box center [795, 131] width 38 height 20
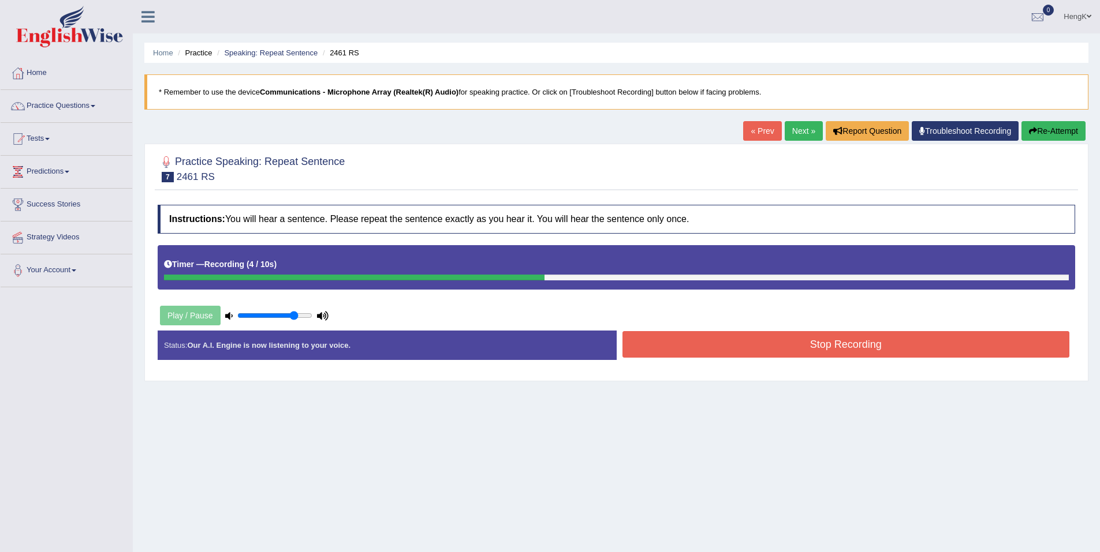
click at [853, 346] on button "Stop Recording" at bounding box center [845, 344] width 447 height 27
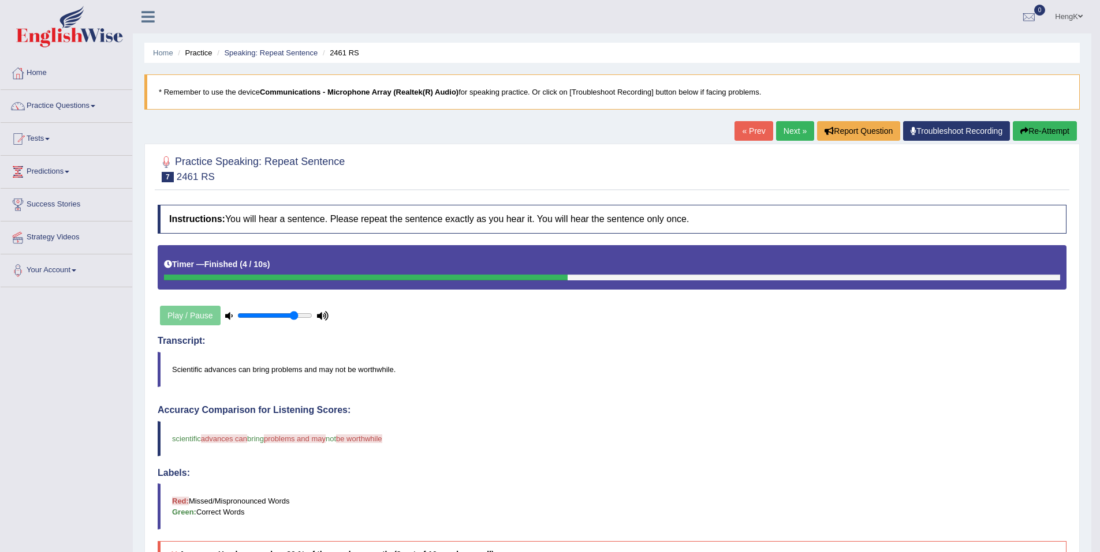
click at [1046, 136] on button "Re-Attempt" at bounding box center [1045, 131] width 64 height 20
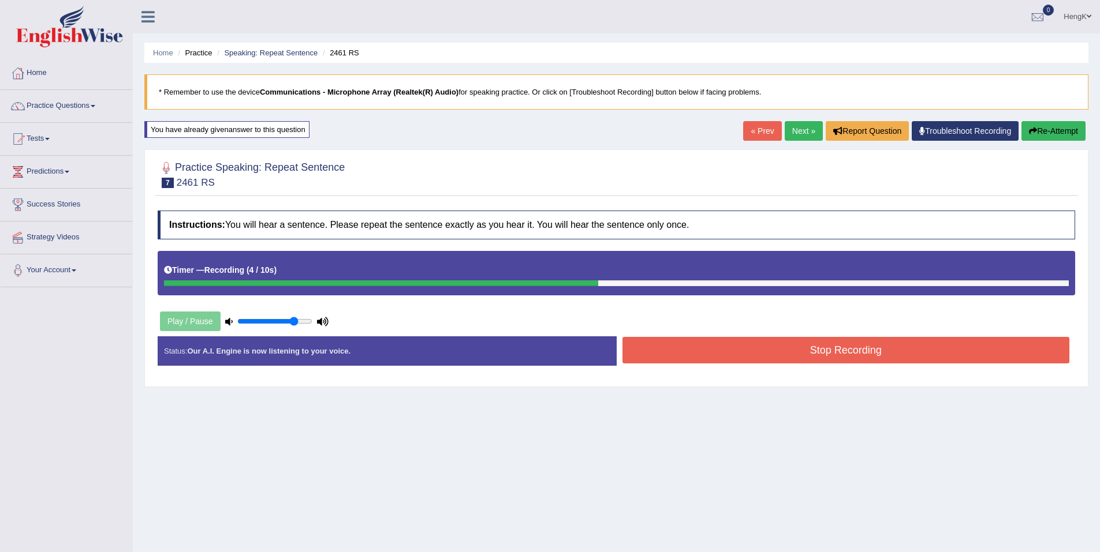
click at [873, 355] on button "Stop Recording" at bounding box center [845, 350] width 447 height 27
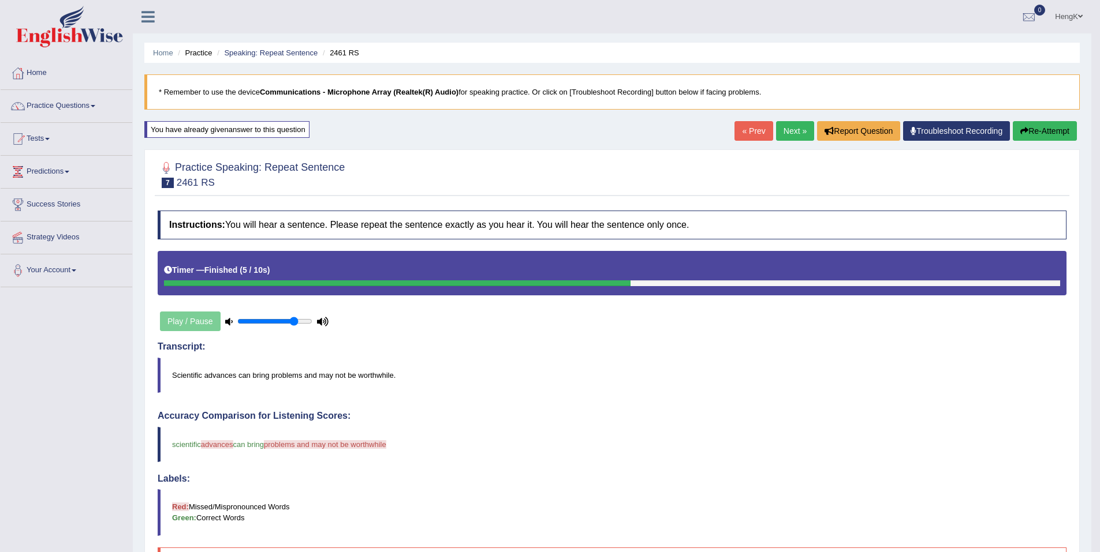
click at [1050, 136] on button "Re-Attempt" at bounding box center [1045, 131] width 64 height 20
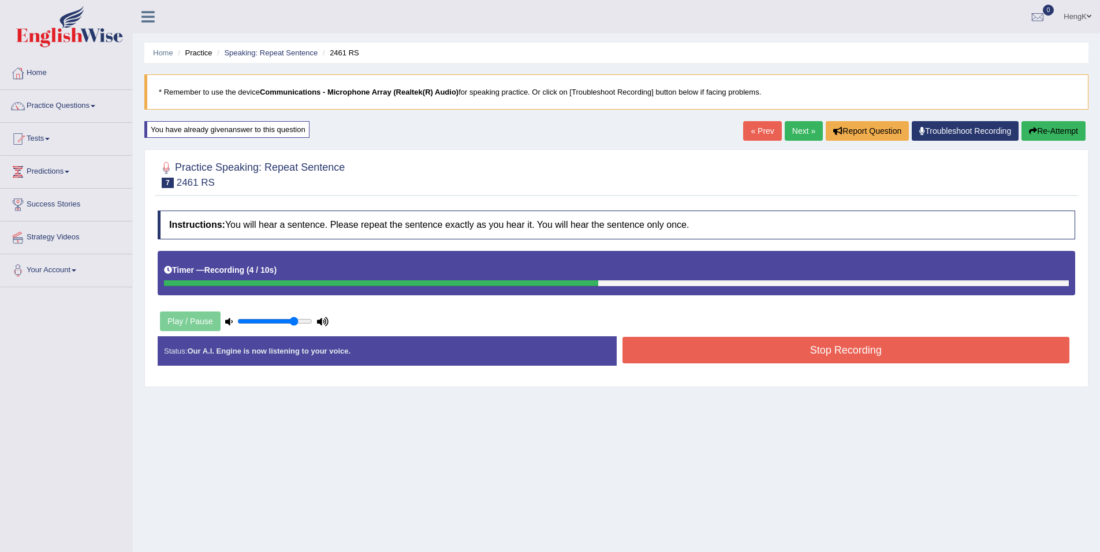
click at [876, 350] on button "Stop Recording" at bounding box center [845, 350] width 447 height 27
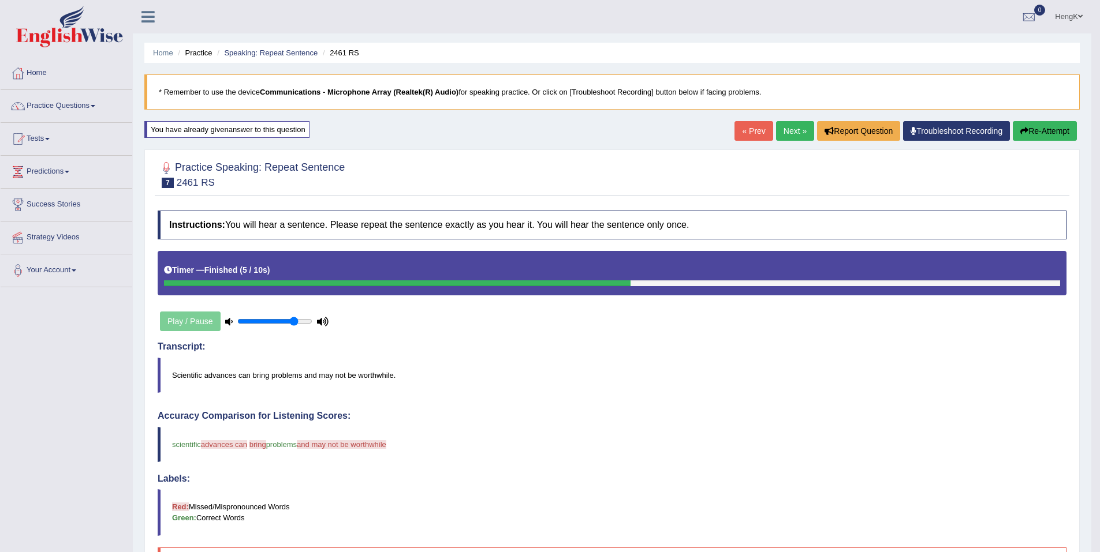
click at [1056, 128] on button "Re-Attempt" at bounding box center [1045, 131] width 64 height 20
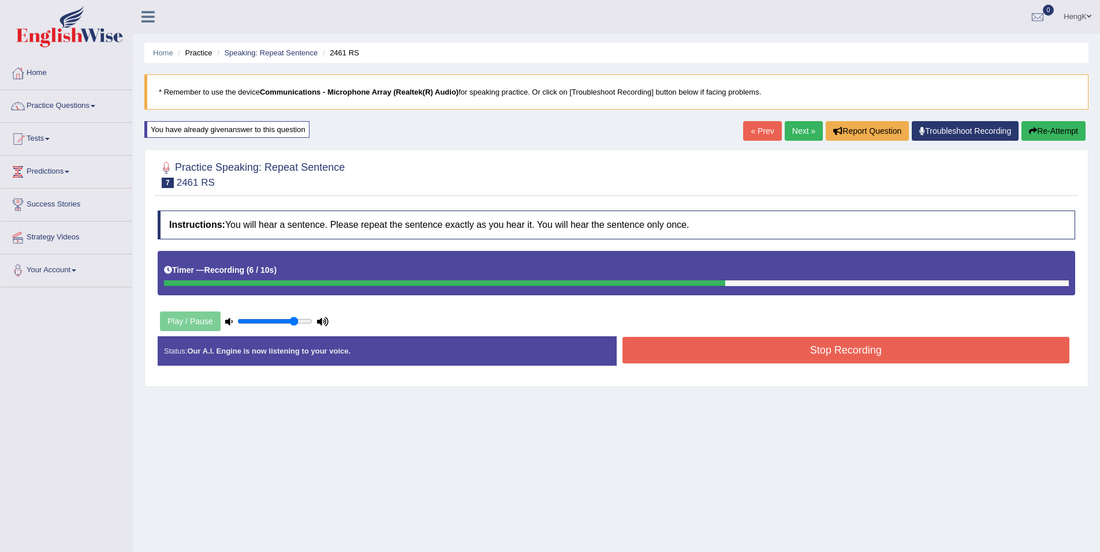
click at [854, 349] on button "Stop Recording" at bounding box center [845, 350] width 447 height 27
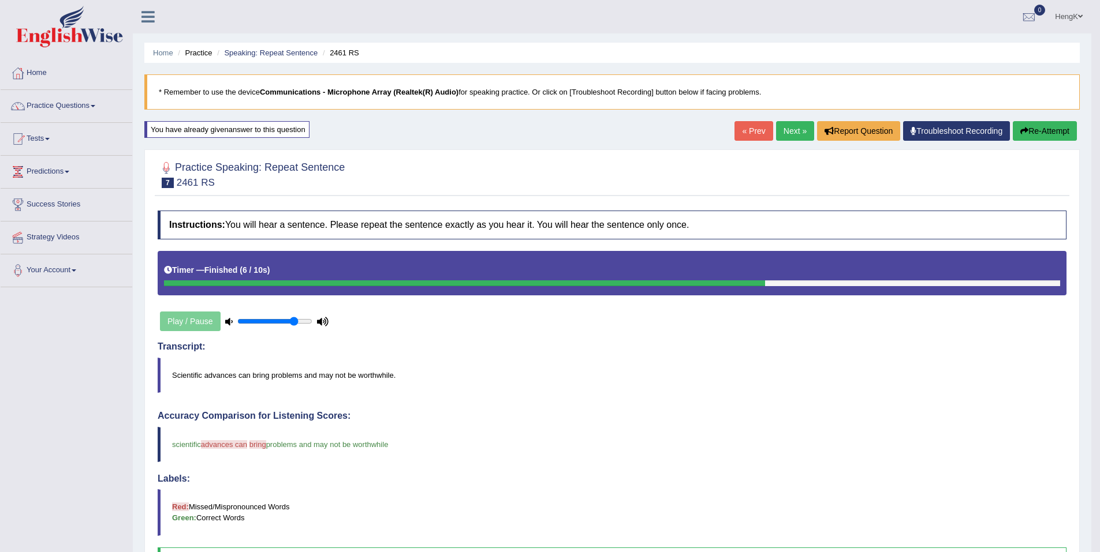
click at [1047, 136] on button "Re-Attempt" at bounding box center [1045, 131] width 64 height 20
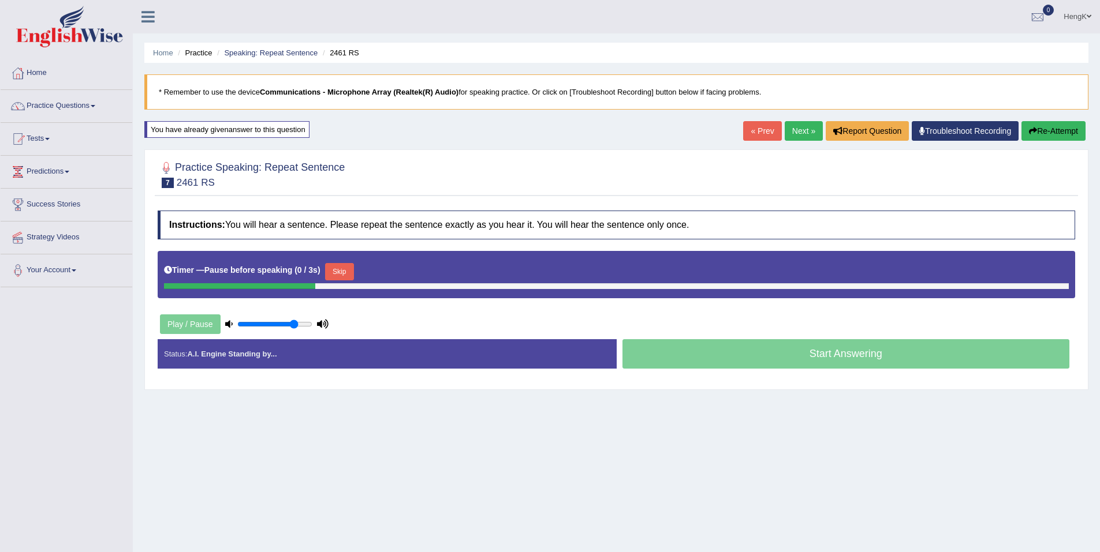
click at [335, 274] on button "Skip" at bounding box center [339, 271] width 29 height 17
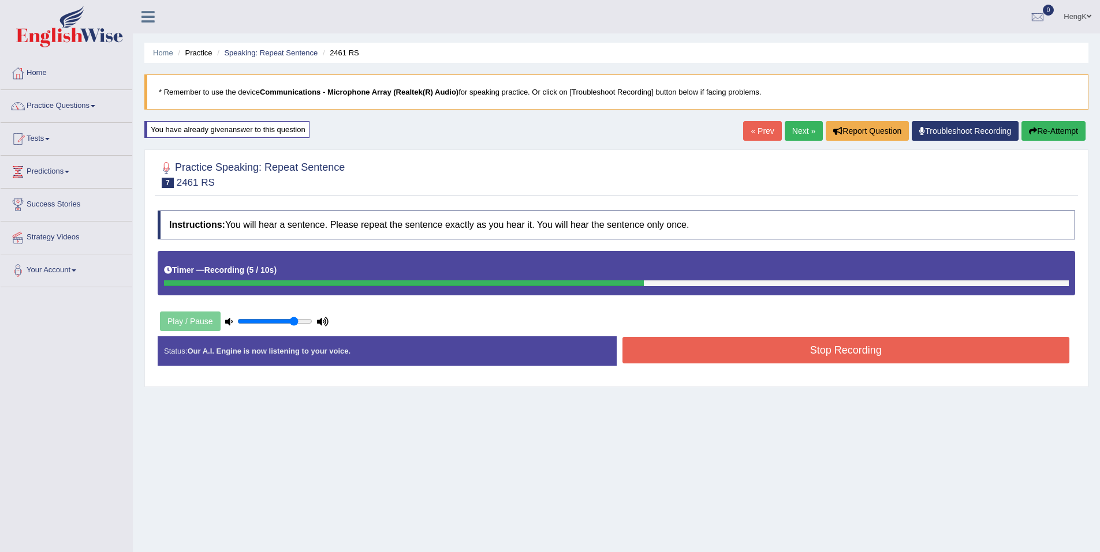
click at [864, 354] on button "Stop Recording" at bounding box center [845, 350] width 447 height 27
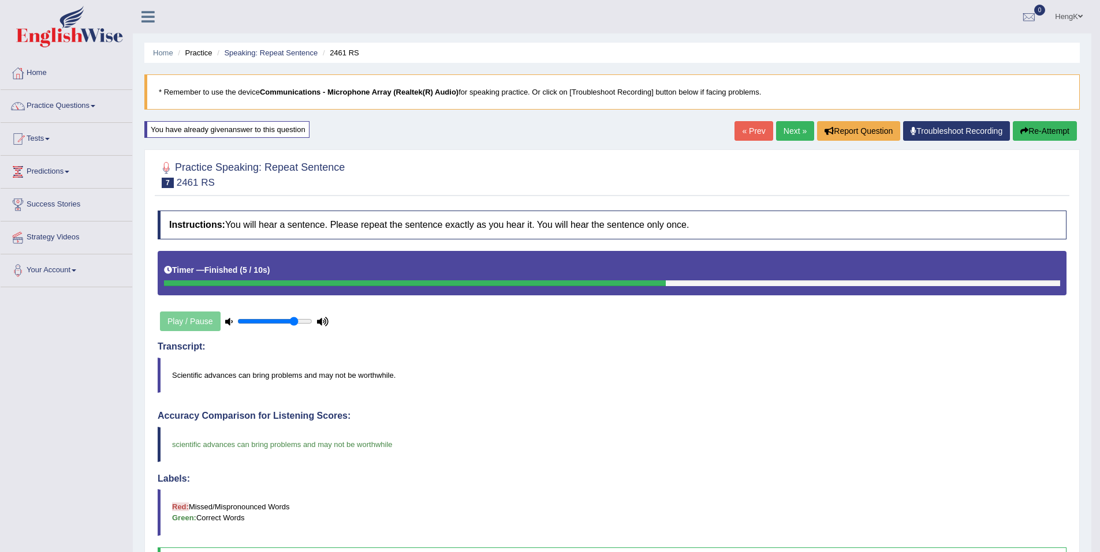
click at [162, 57] on link "Home" at bounding box center [163, 52] width 20 height 9
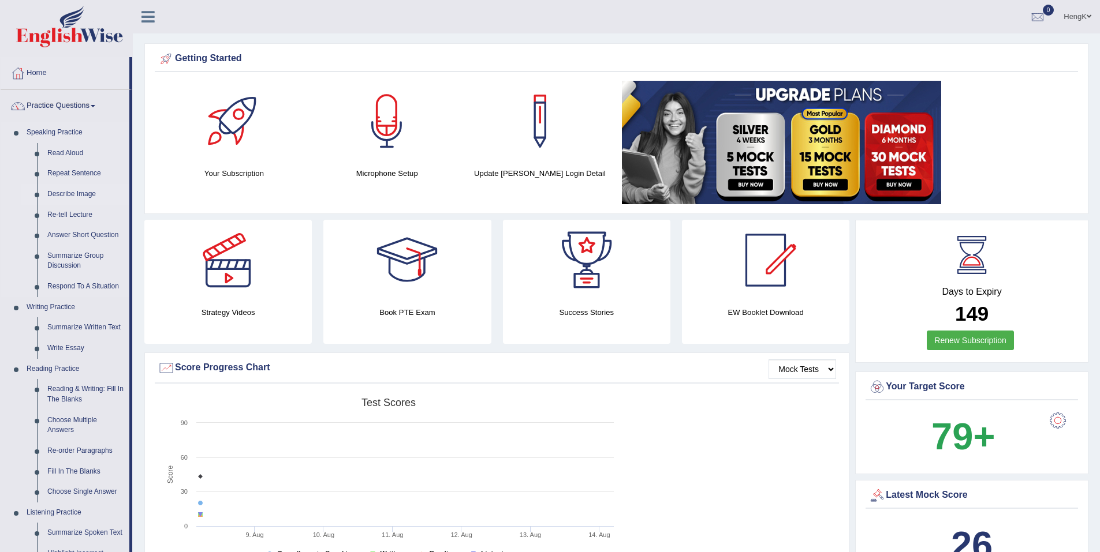
click at [83, 193] on link "Describe Image" at bounding box center [85, 194] width 87 height 21
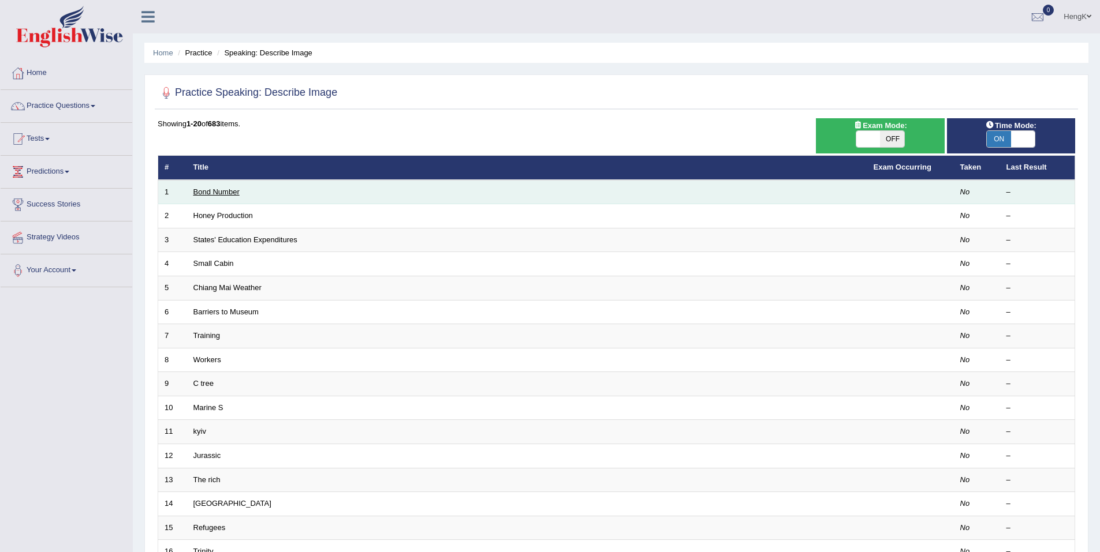
click at [232, 193] on link "Bond Number" at bounding box center [216, 192] width 46 height 9
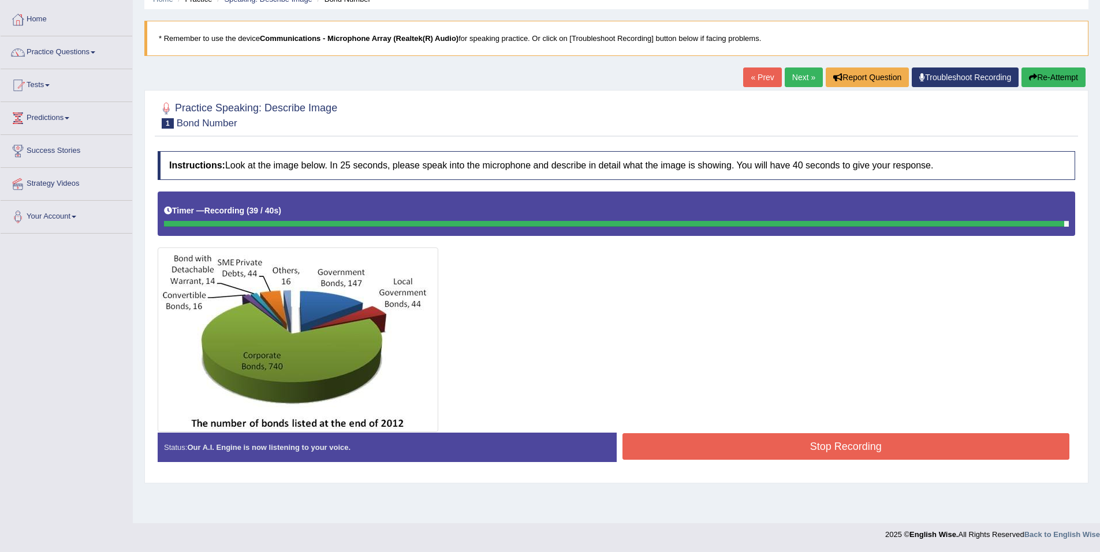
click at [837, 449] on button "Stop Recording" at bounding box center [845, 447] width 447 height 27
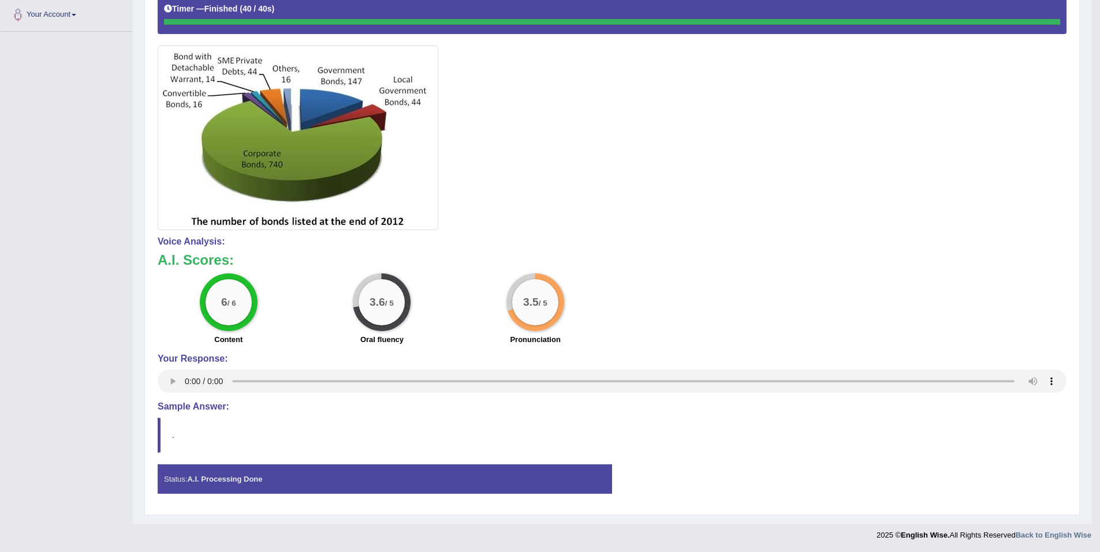
scroll to position [257, 0]
click at [160, 434] on blockquote "." at bounding box center [612, 434] width 909 height 35
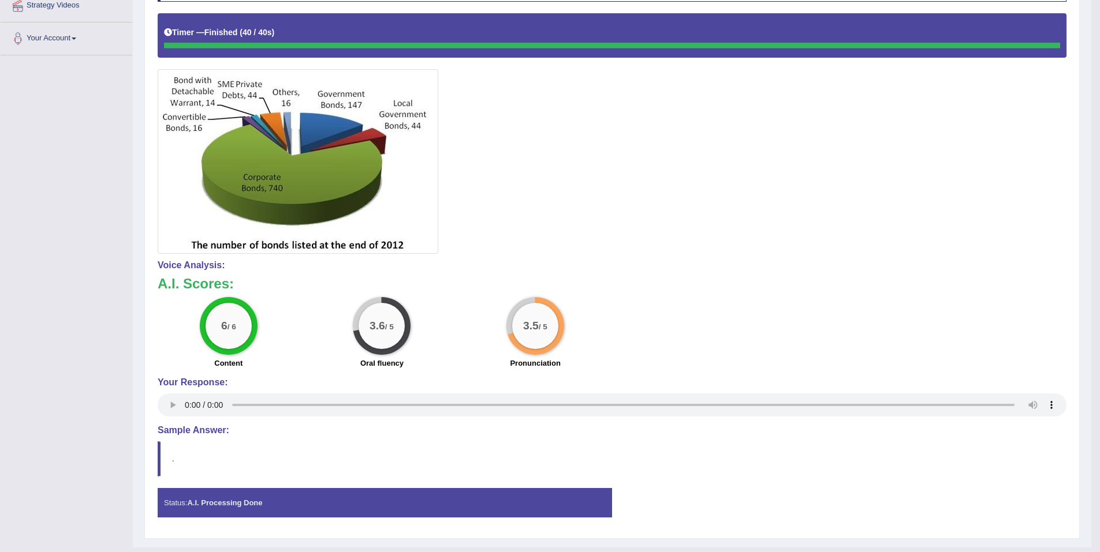
scroll to position [84, 0]
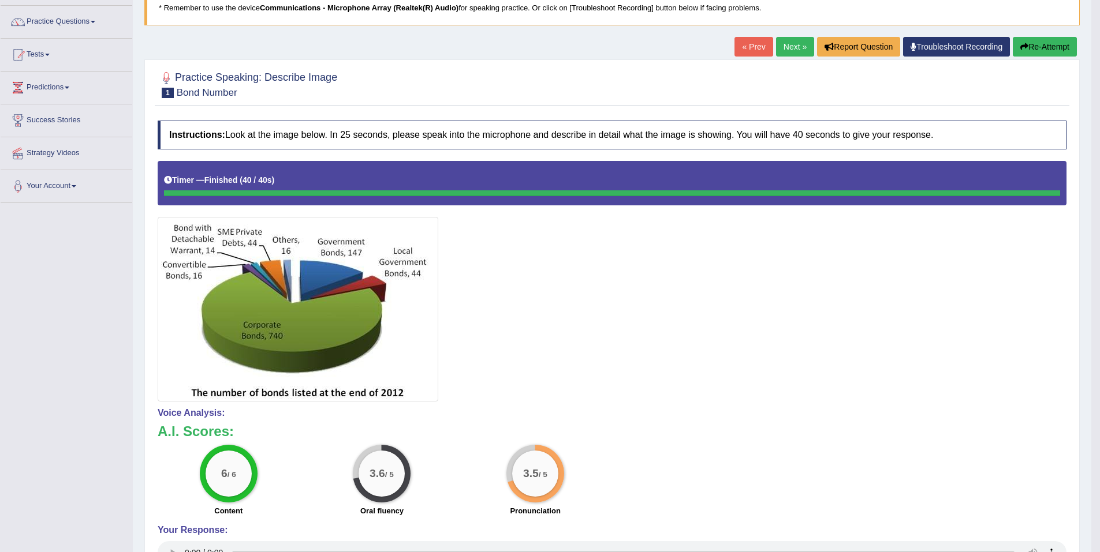
drag, startPoint x: 793, startPoint y: 48, endPoint x: 790, endPoint y: 62, distance: 13.6
click at [793, 49] on link "Next »" at bounding box center [795, 47] width 38 height 20
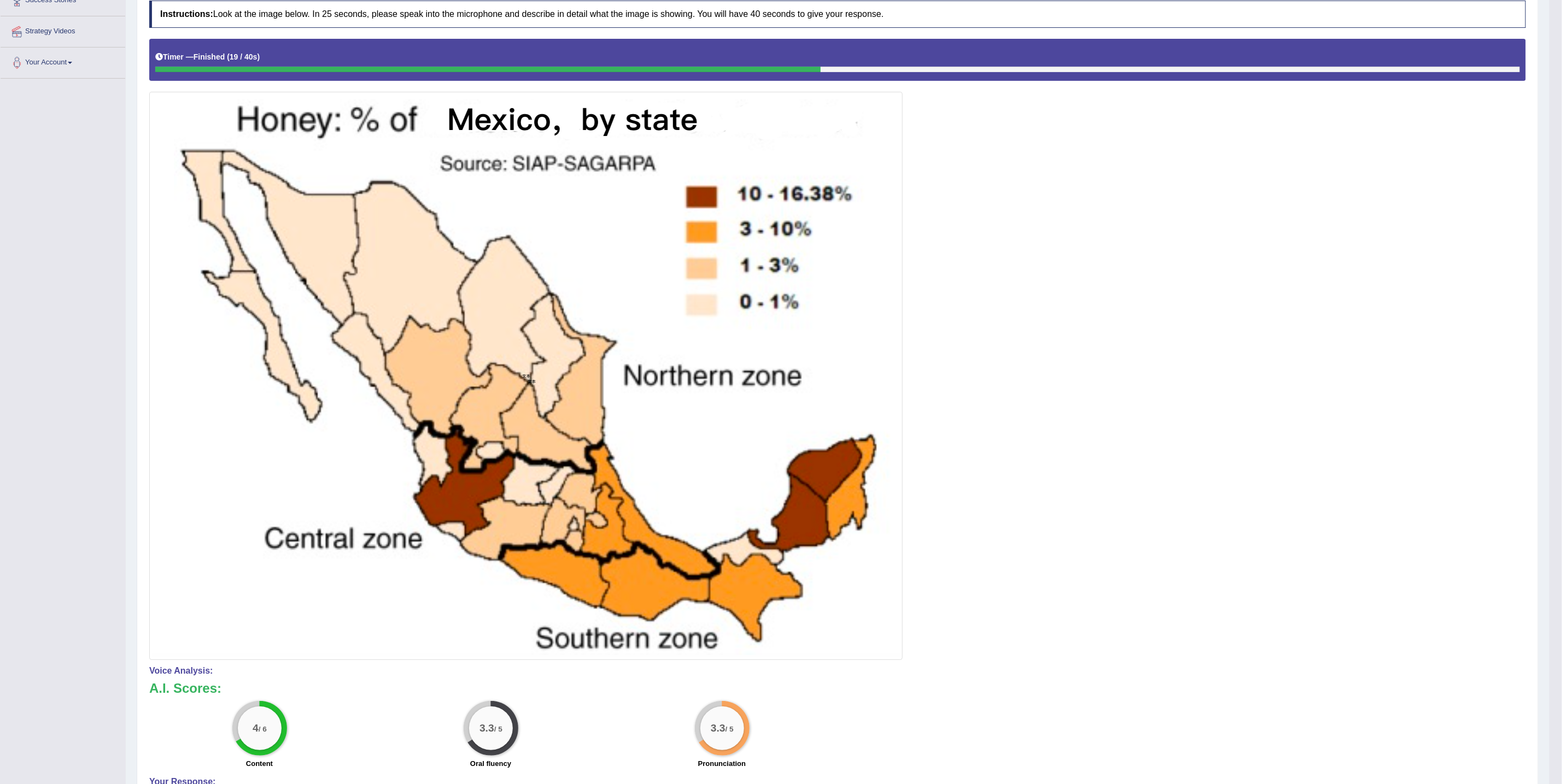
scroll to position [52, 0]
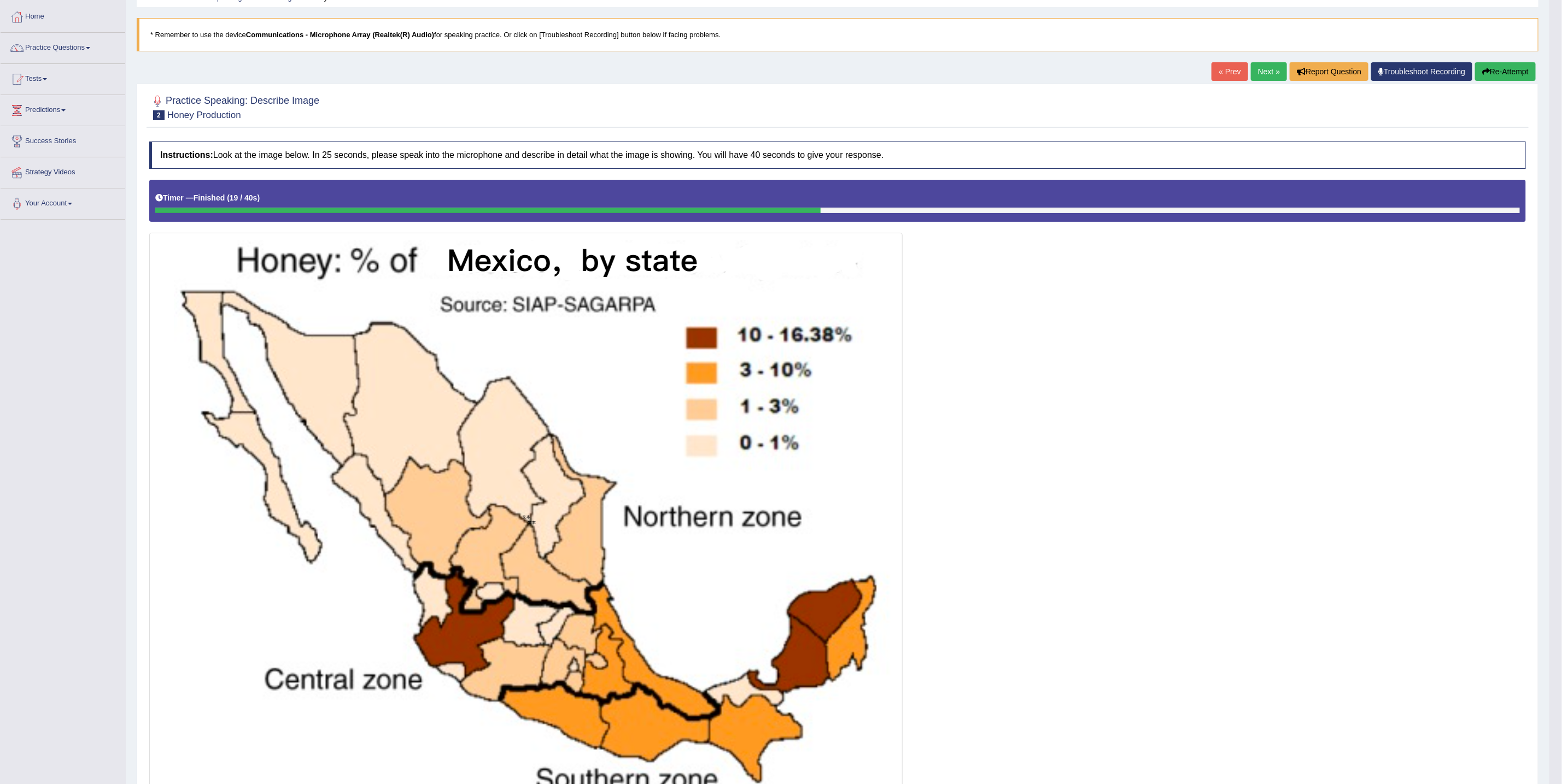
click at [1041, 76] on button "Re-Attempt" at bounding box center [1506, 72] width 61 height 19
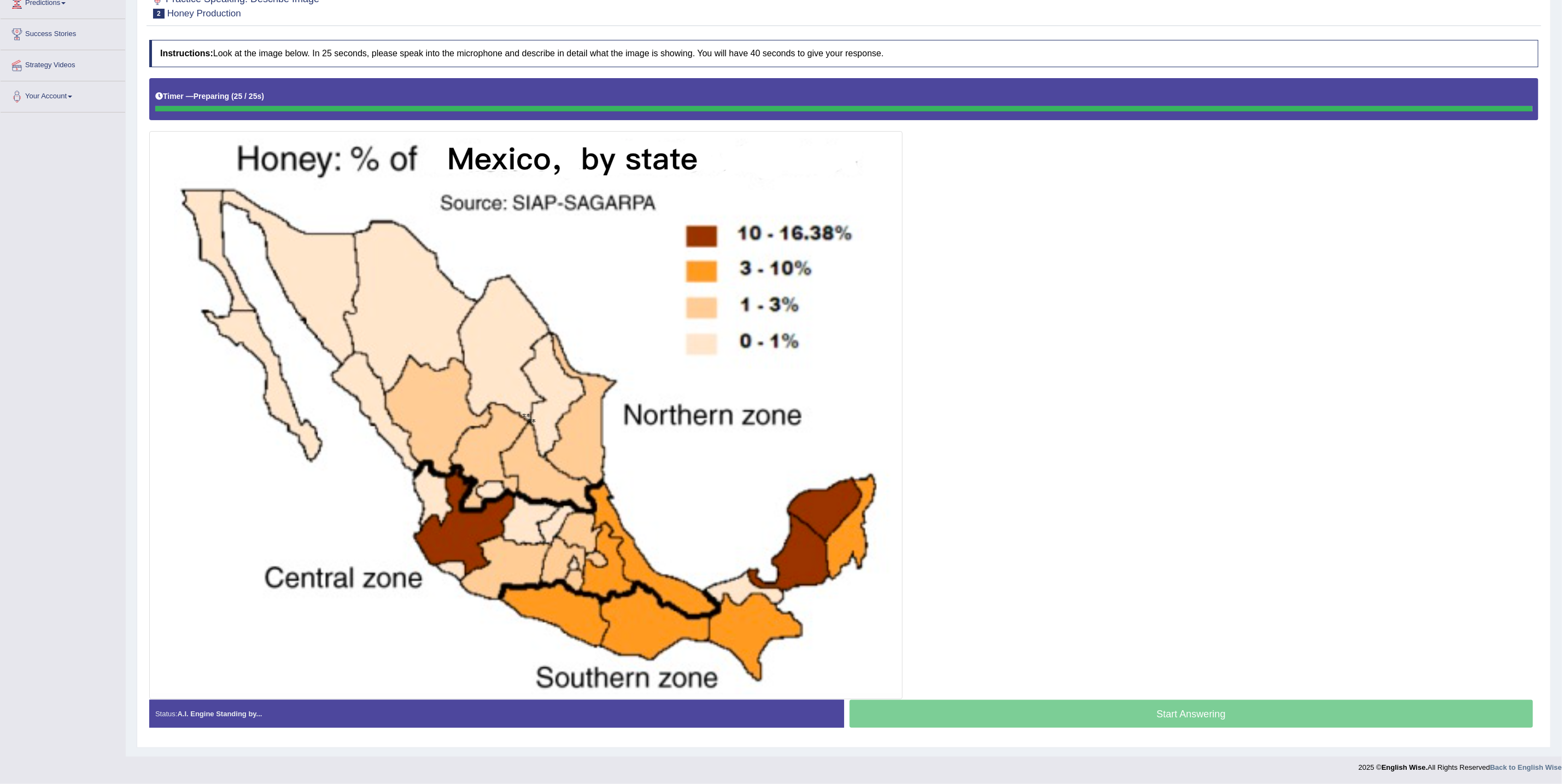
scroll to position [162, 0]
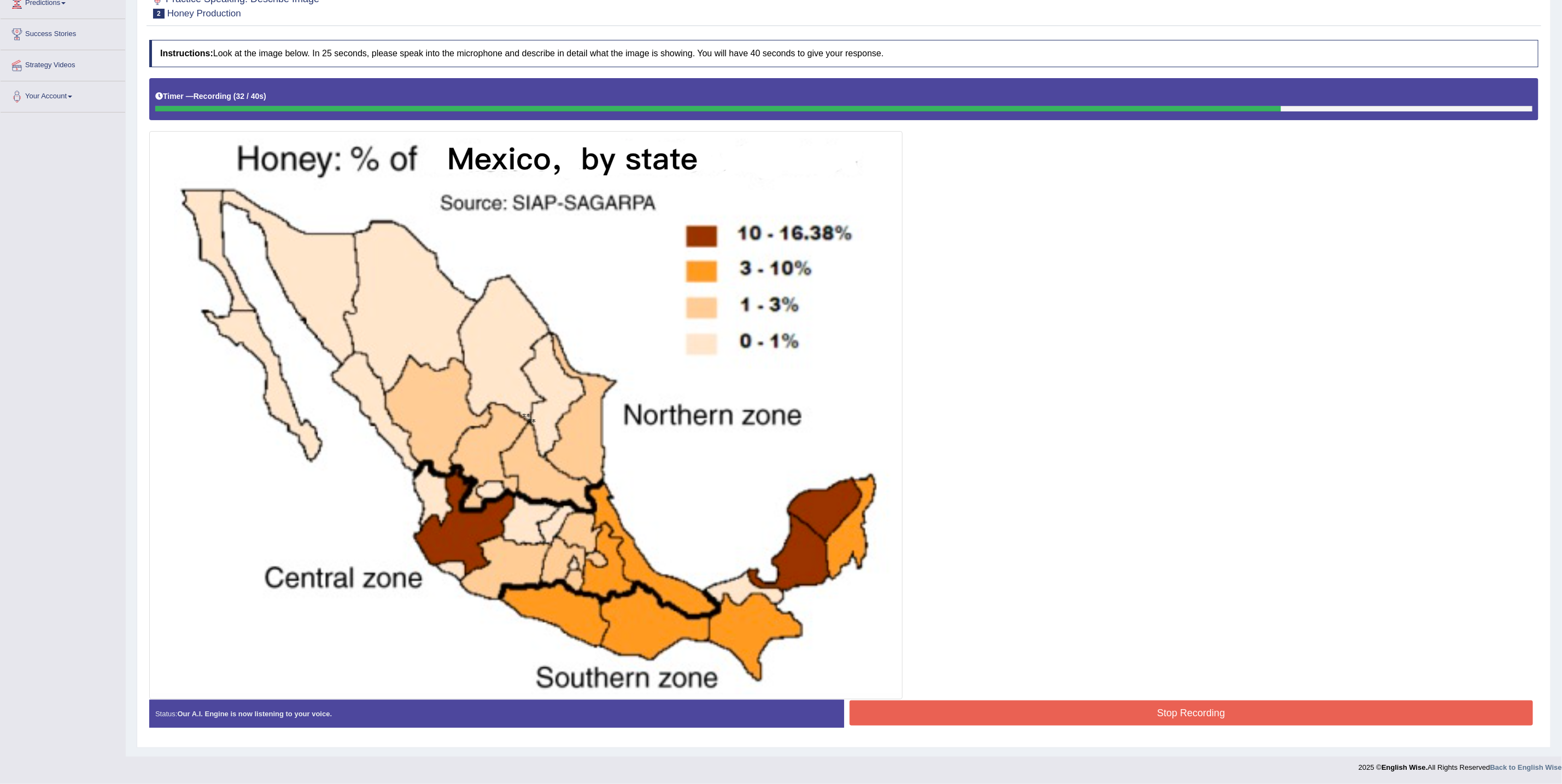
click at [1196, 719] on button "Stop Recording" at bounding box center [1192, 713] width 684 height 26
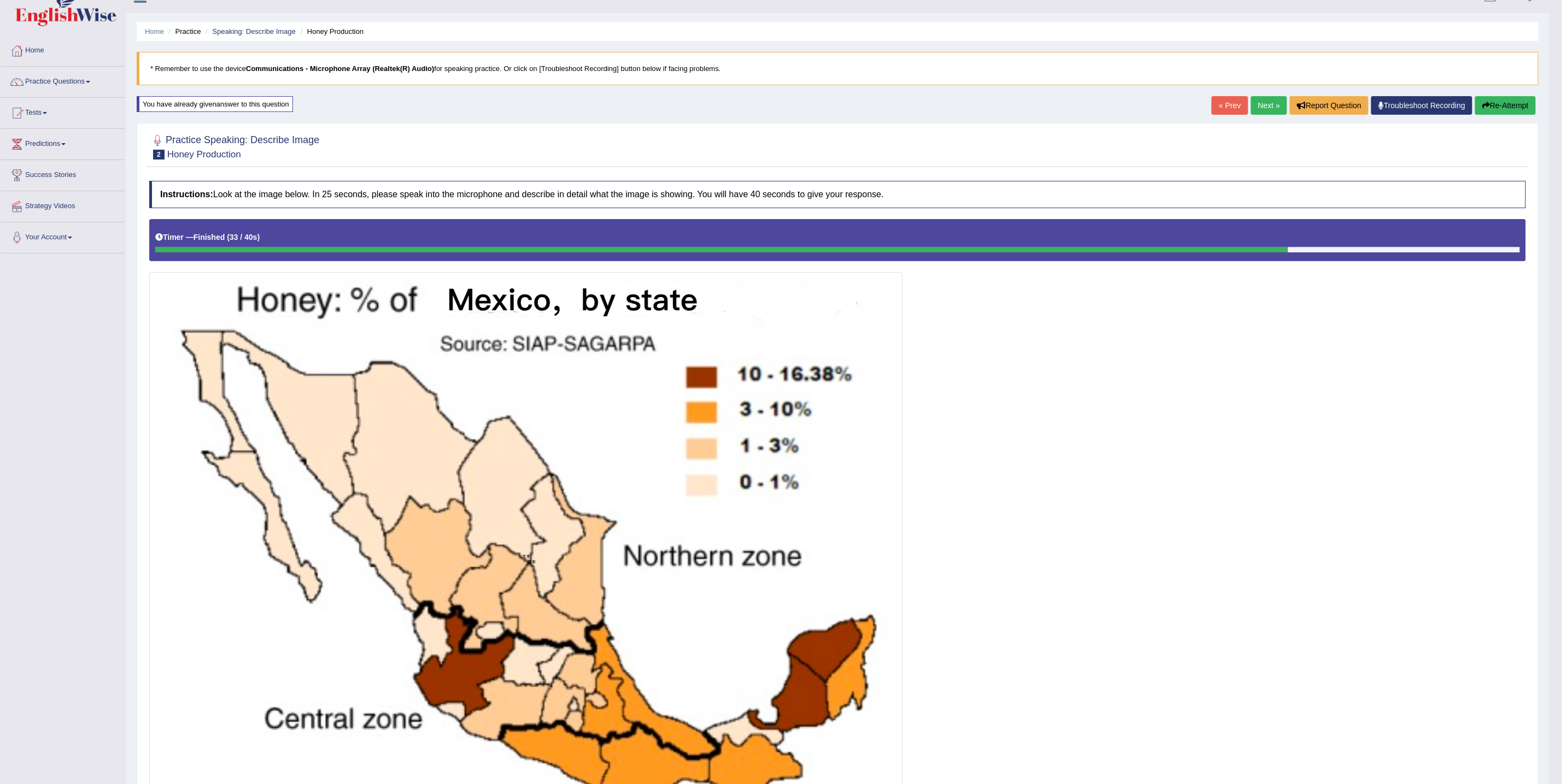
scroll to position [0, 0]
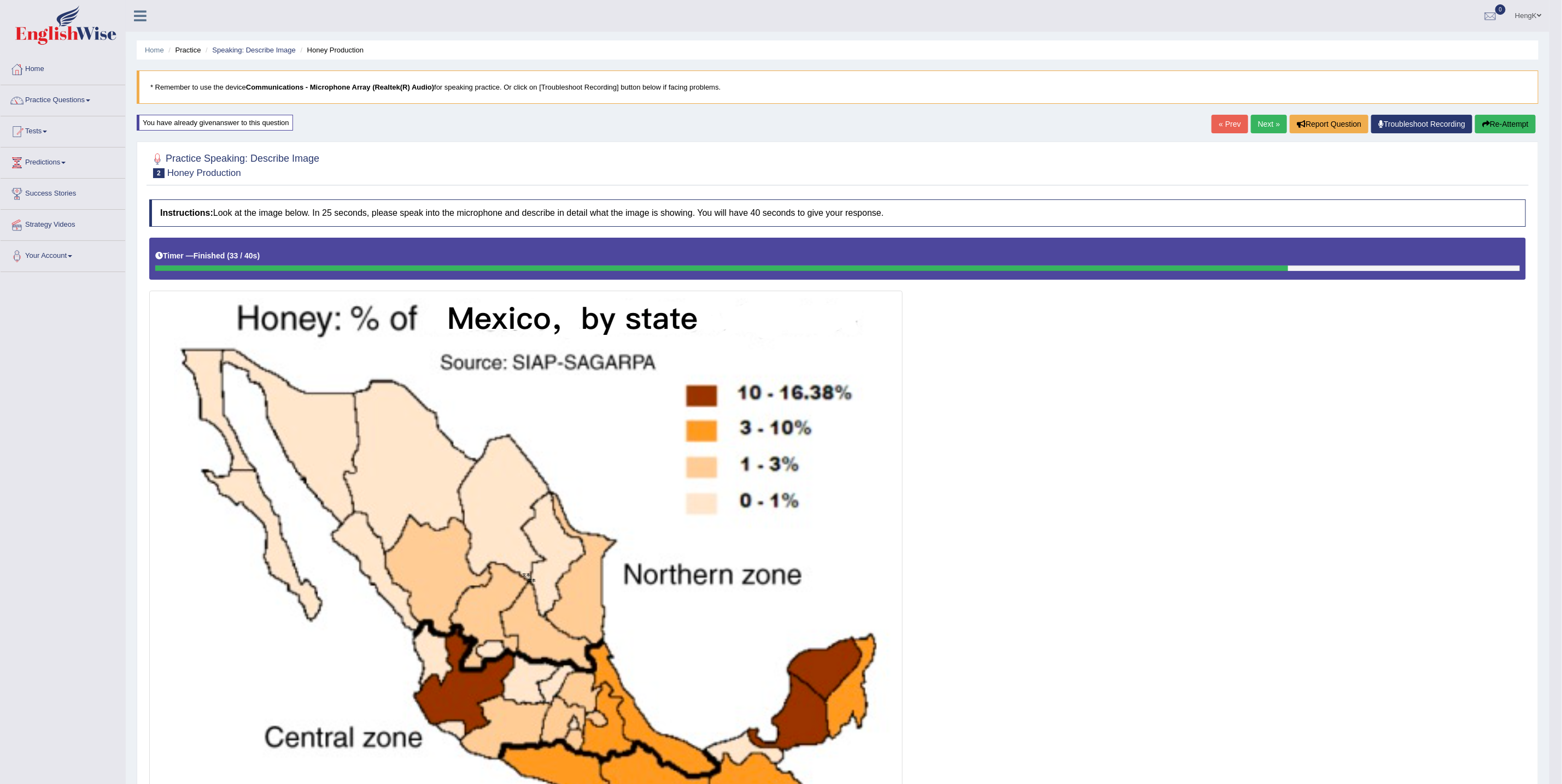
click at [1268, 130] on link "Next »" at bounding box center [1269, 124] width 36 height 19
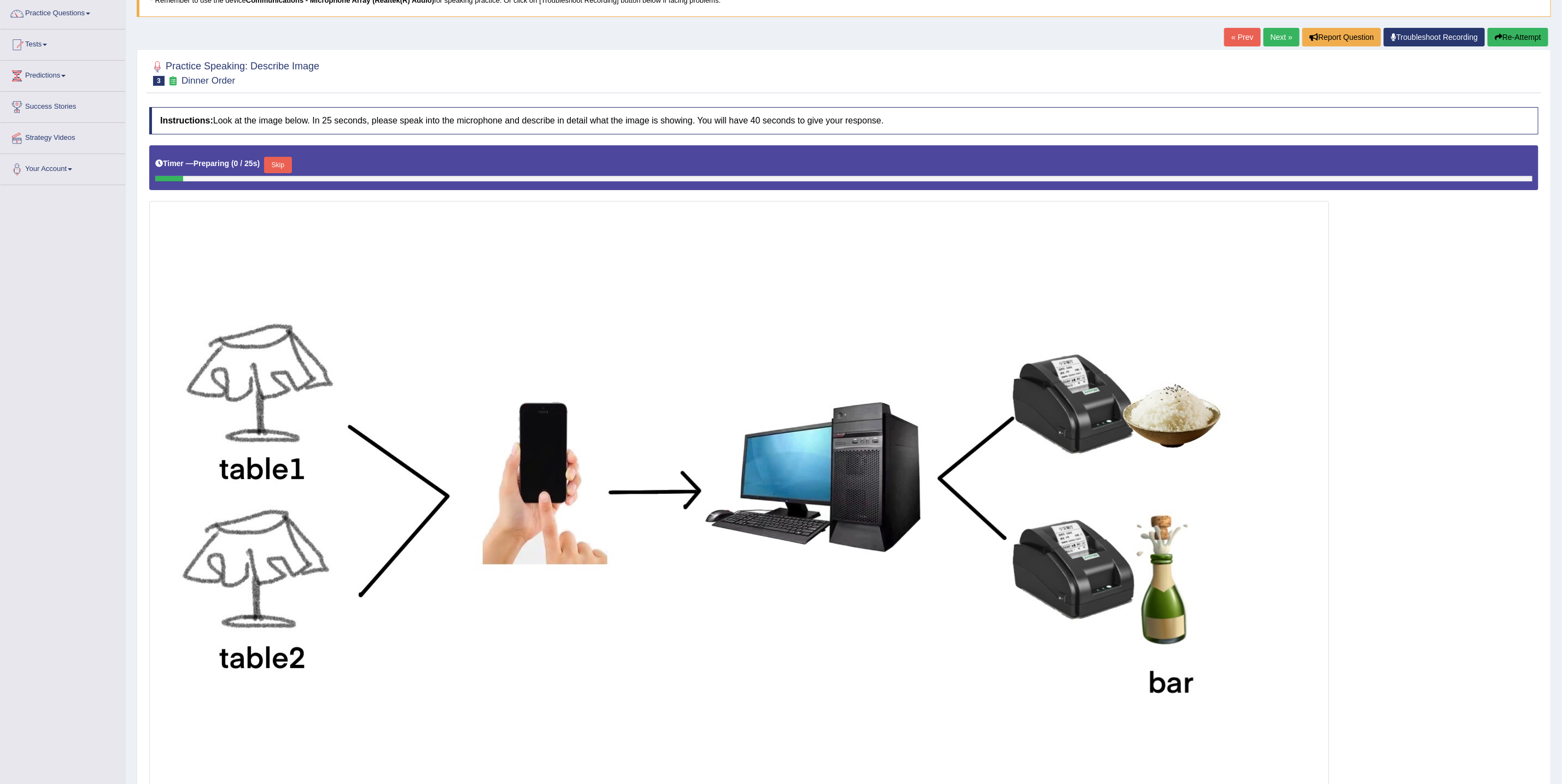
scroll to position [164, 0]
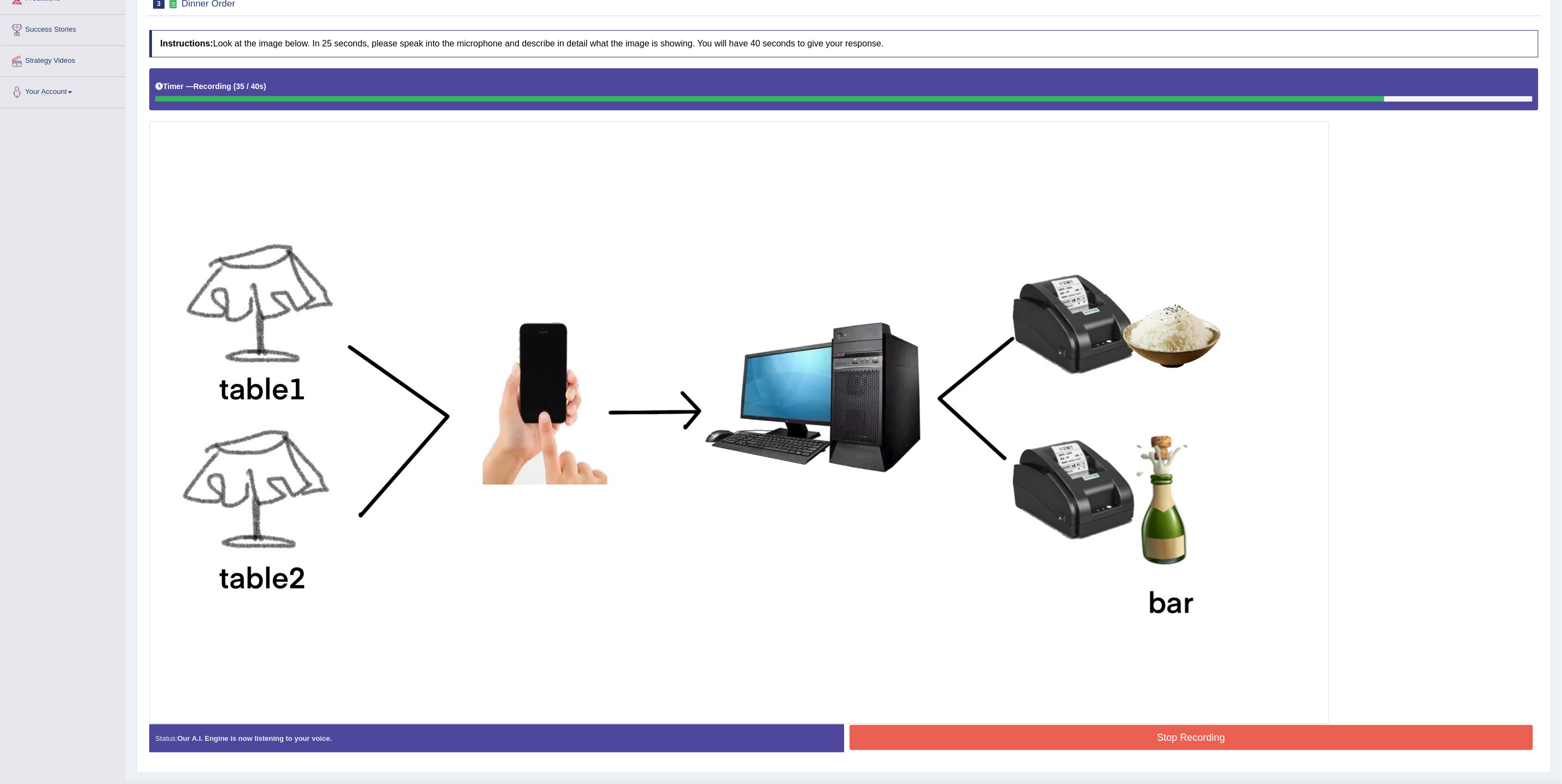
click at [1222, 737] on button "Stop Recording" at bounding box center [1192, 738] width 684 height 26
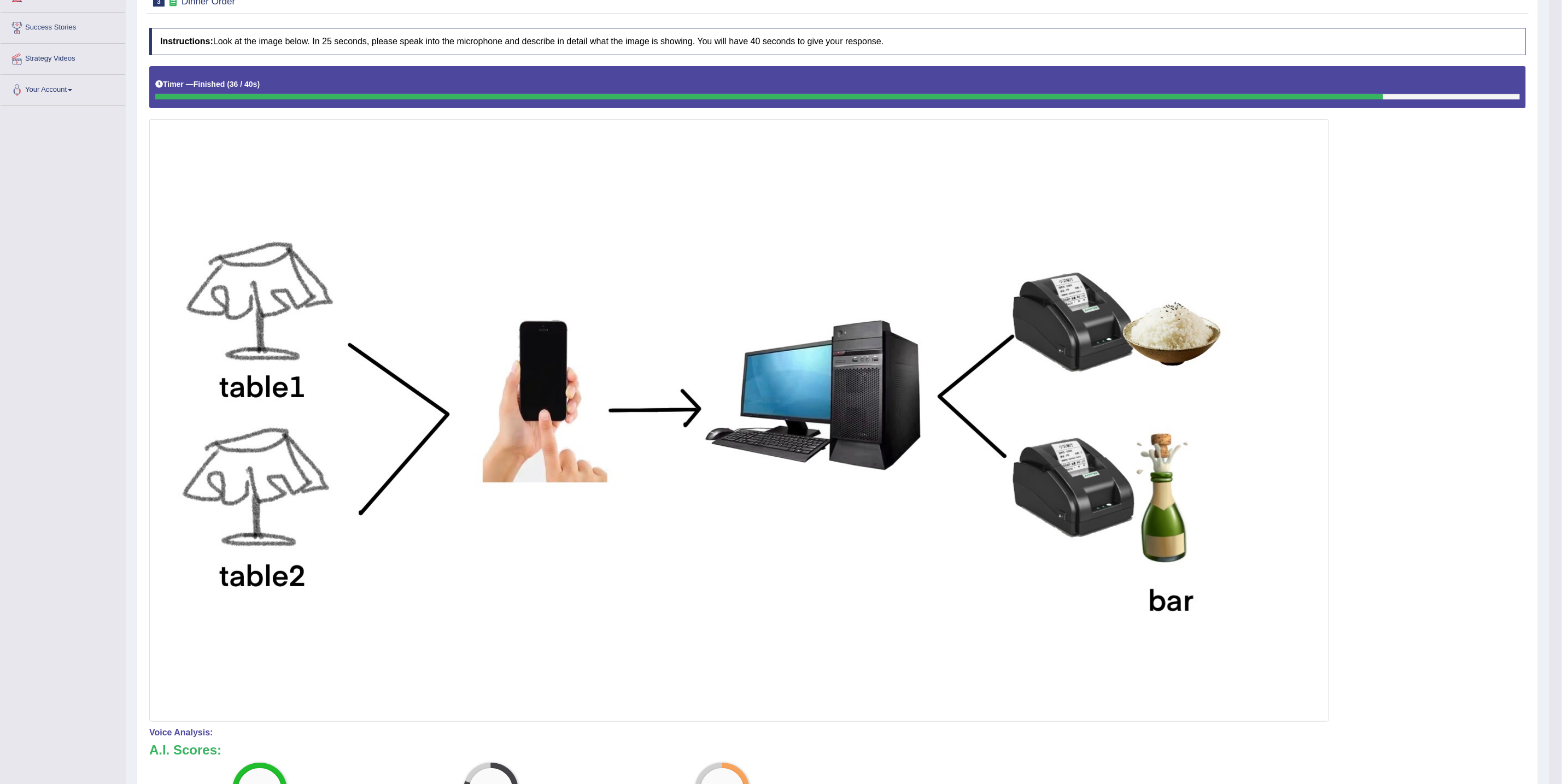
scroll to position [87, 0]
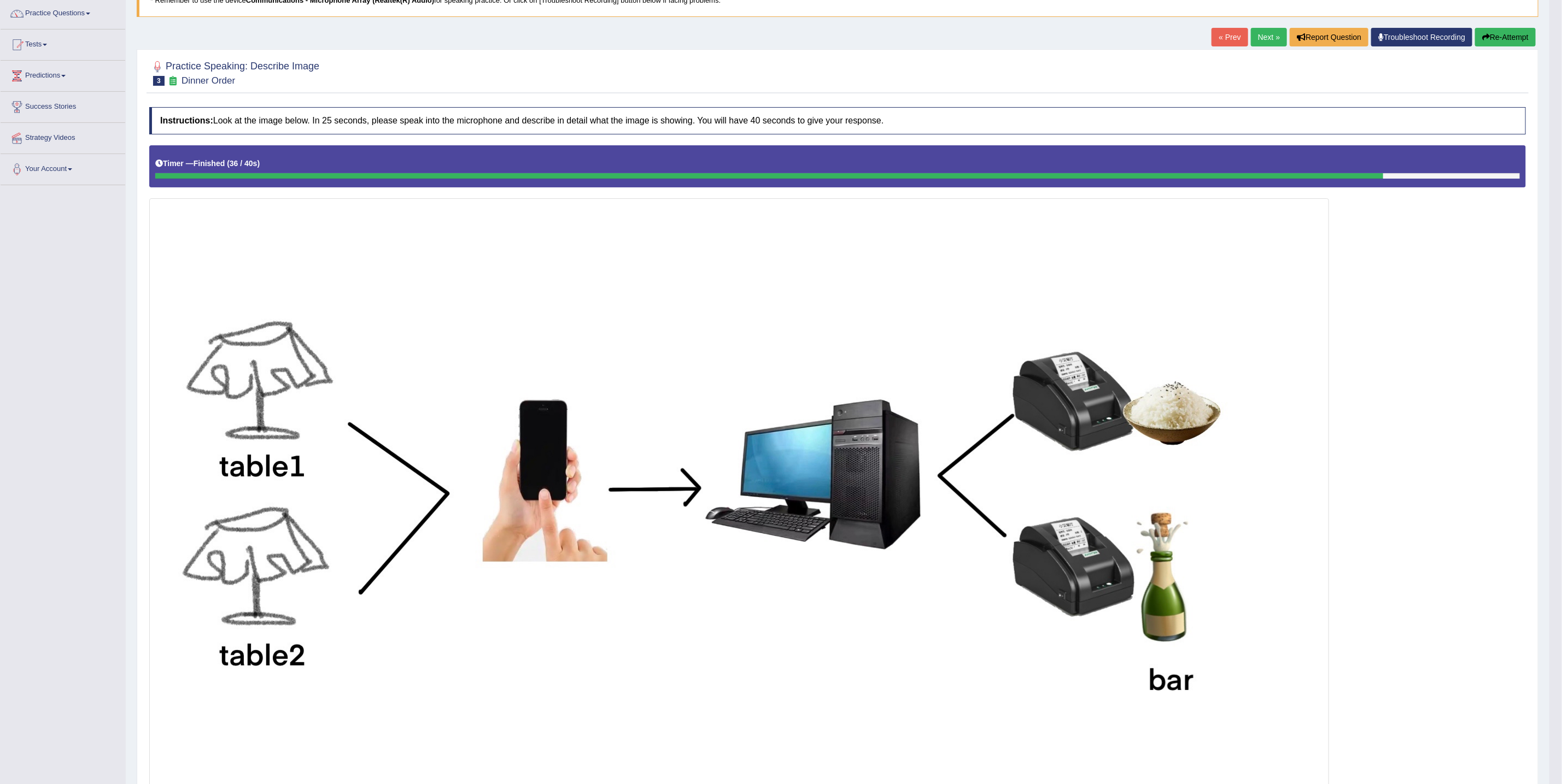
click at [1266, 45] on link "Next »" at bounding box center [1269, 37] width 36 height 19
